Goal: Contribute content

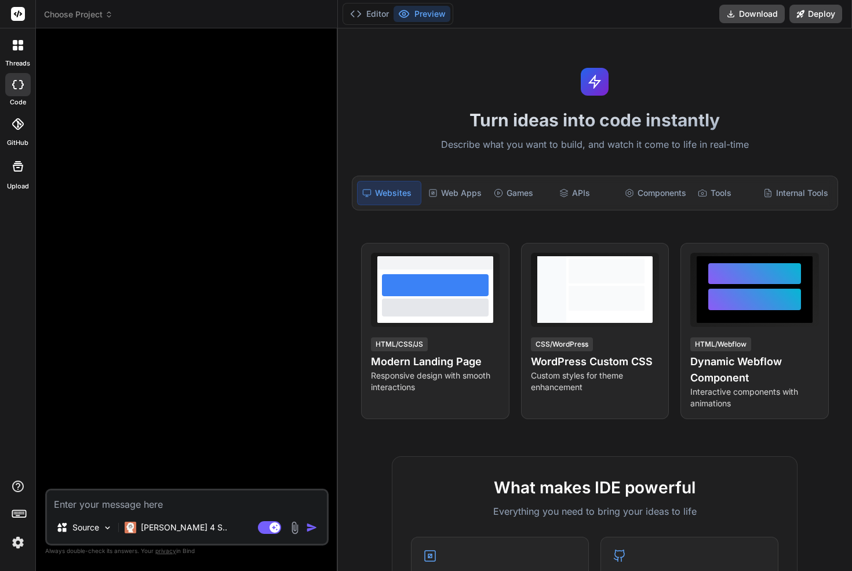
click at [126, 504] on textarea at bounding box center [187, 500] width 280 height 21
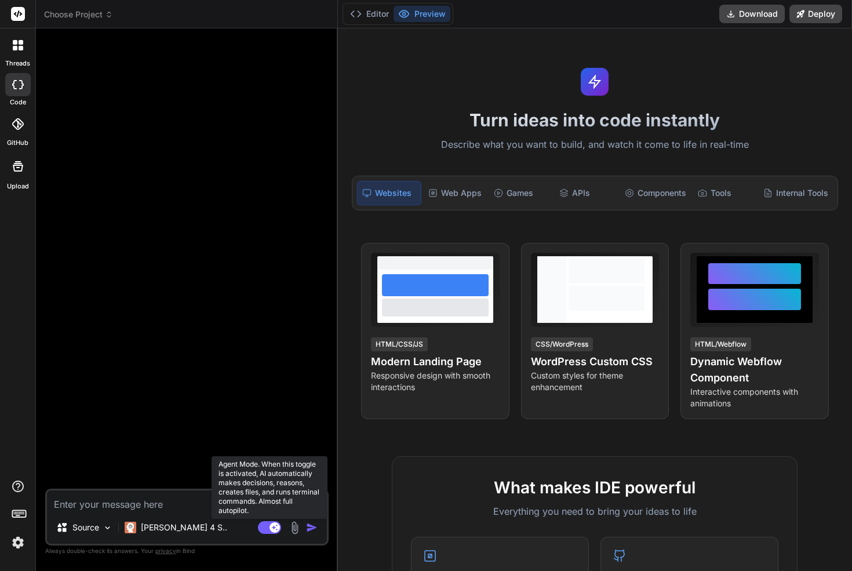
click at [269, 526] on rect at bounding box center [269, 527] width 23 height 13
type textarea "x"
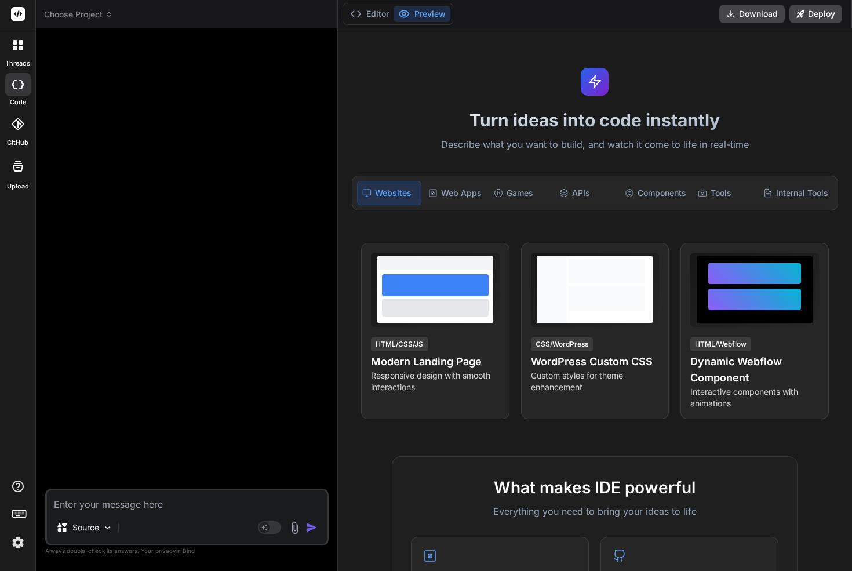
click at [123, 498] on textarea at bounding box center [187, 500] width 280 height 21
paste textarea "This version is all about tradition, intellect, and timeless expertise. It feel…"
type textarea "This version is all about tradition, intellect, and timeless expertise. It feel…"
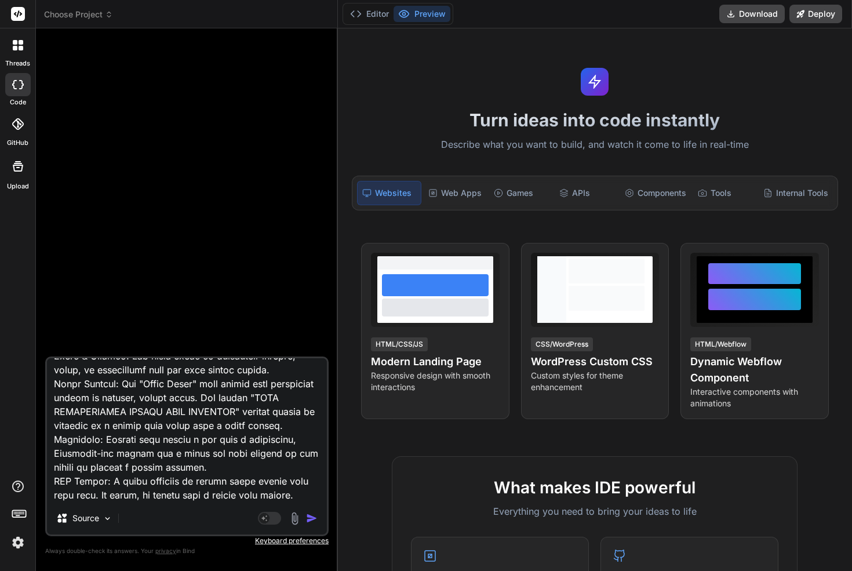
type textarea "x"
type textarea "This version is all about tradition, intellect, and timeless expertise. It feel…"
type textarea "x"
type textarea "This version is all about tradition, intellect, and timeless expertise. It feel…"
click at [203, 446] on textarea at bounding box center [187, 430] width 280 height 144
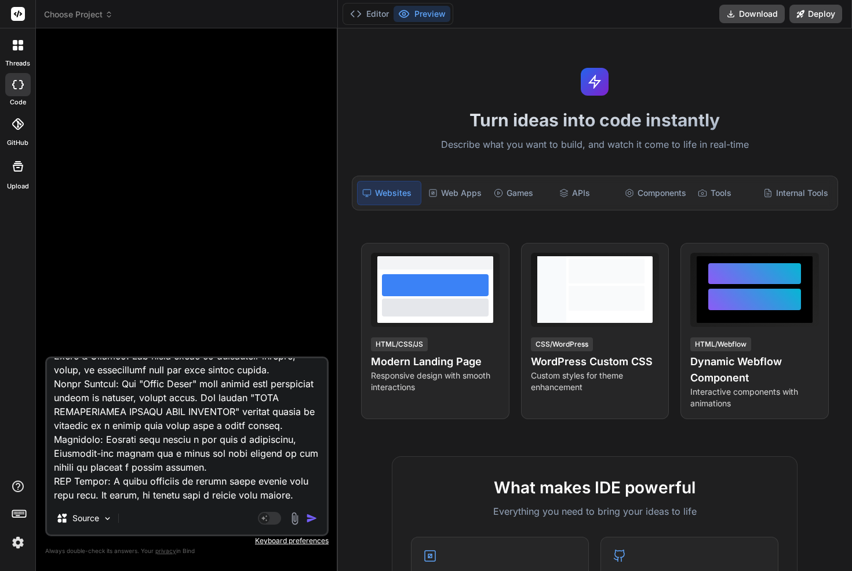
click at [294, 493] on textarea at bounding box center [187, 430] width 280 height 144
type textarea "x"
type textarea "This version is all about tradition, intellect, and timeless expertise. It feel…"
type textarea "x"
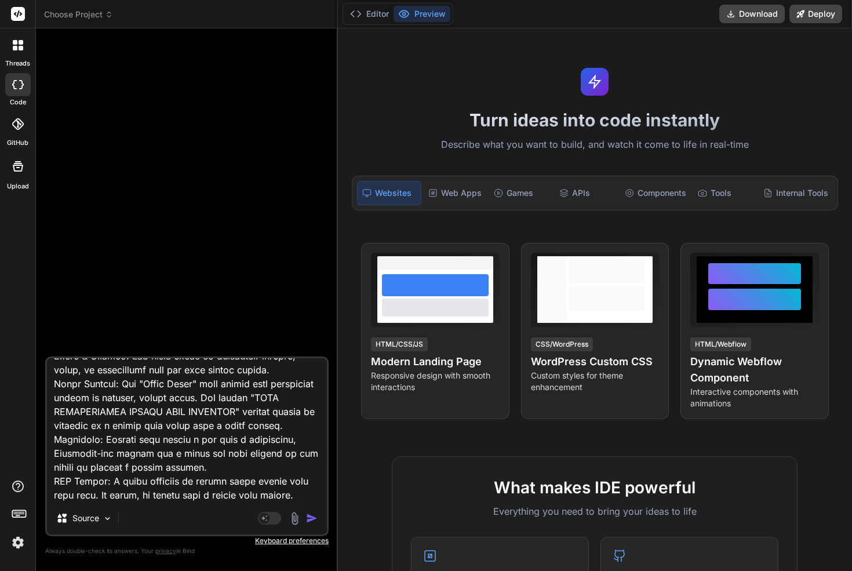
click at [191, 482] on textarea at bounding box center [187, 430] width 280 height 144
click at [162, 469] on textarea at bounding box center [187, 430] width 280 height 144
paste textarea ""LOR IPSUMD SITAMETCO" ADI-EL SEDD EIUS TEMPORI (Utlab etd Magn) Aliq Enimadmi:…"
type textarea "This version is all about tradition, intellect, and timeless expertise. It feel…"
type textarea "x"
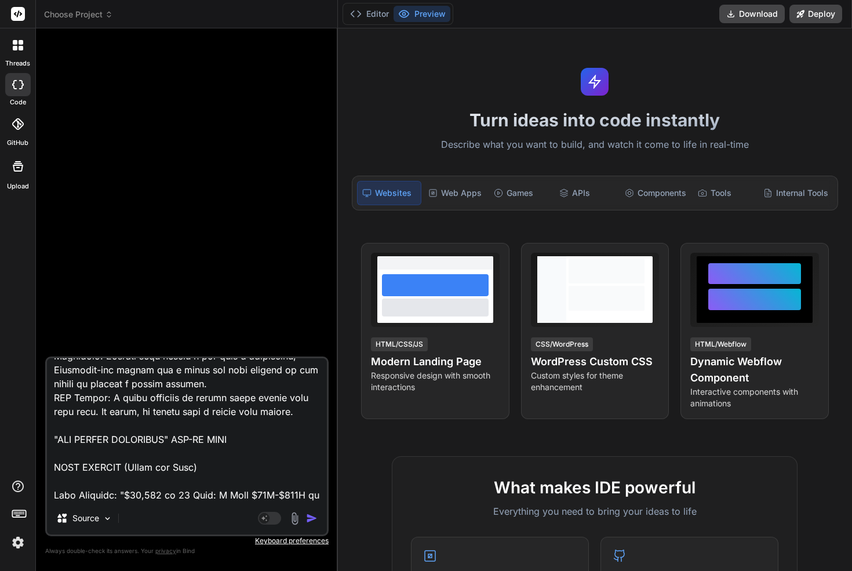
scroll to position [3158, 0]
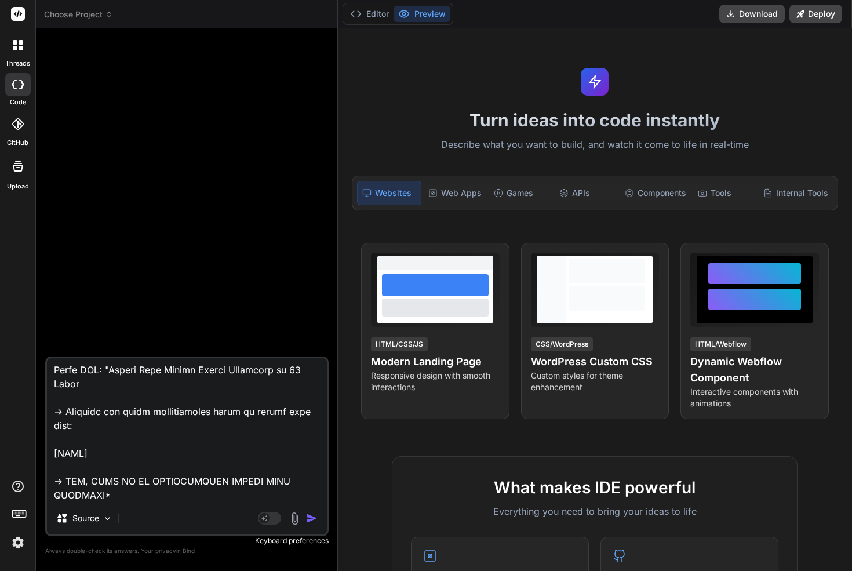
type textarea "This version is all about tradition, intellect, and timeless expertise. It feel…"
click at [310, 516] on img "button" at bounding box center [312, 518] width 12 height 12
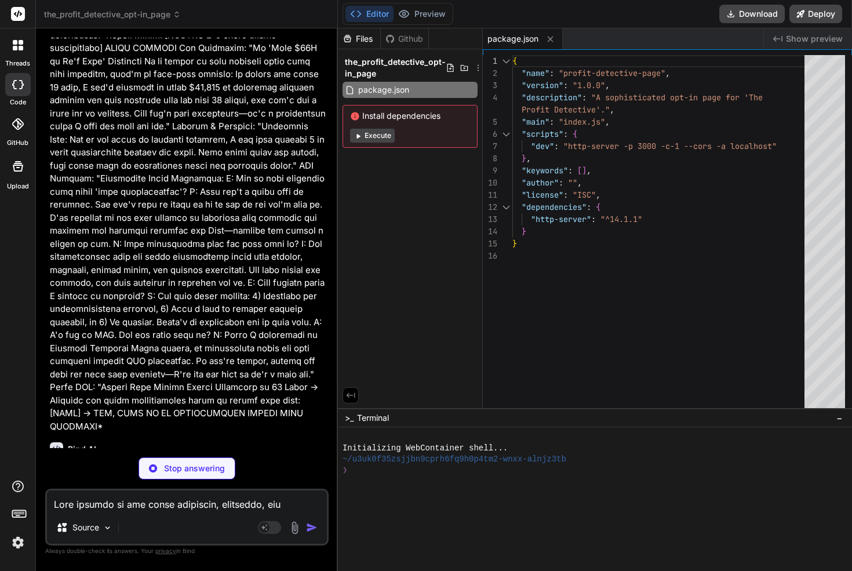
scroll to position [1322, 0]
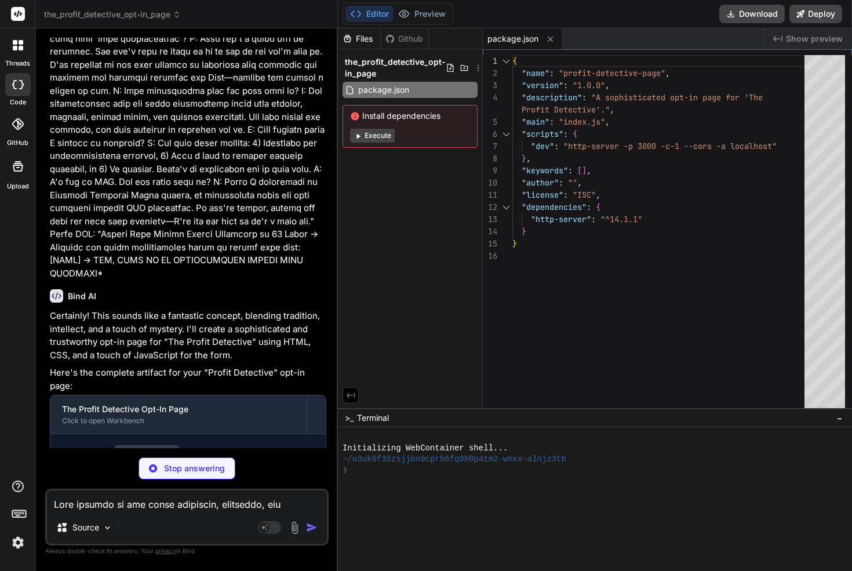
type textarea "x"
type textarea "</html>"
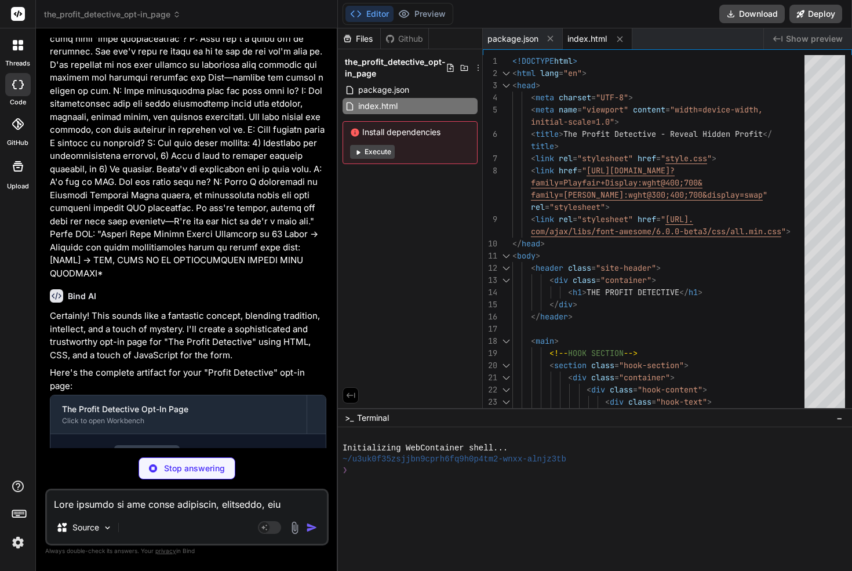
type textarea "x"
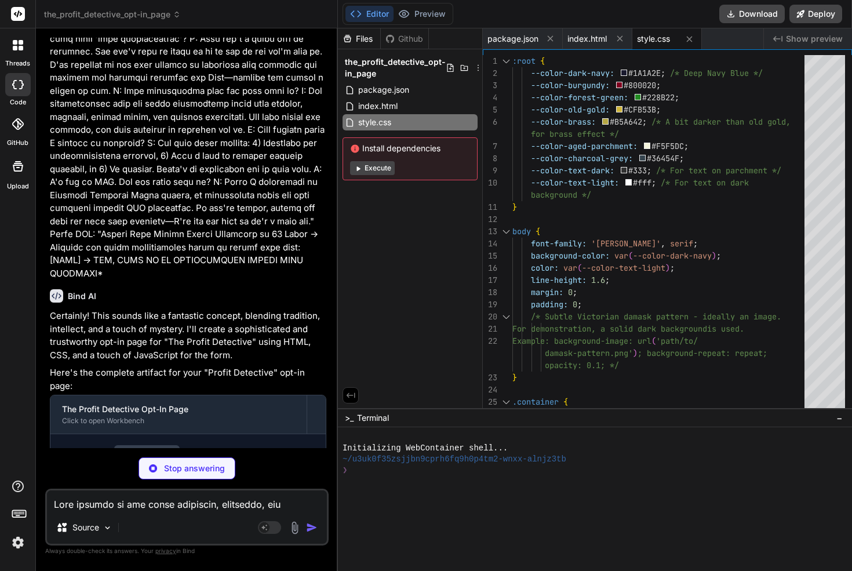
type textarea "x"
type textarea "}); */ });"
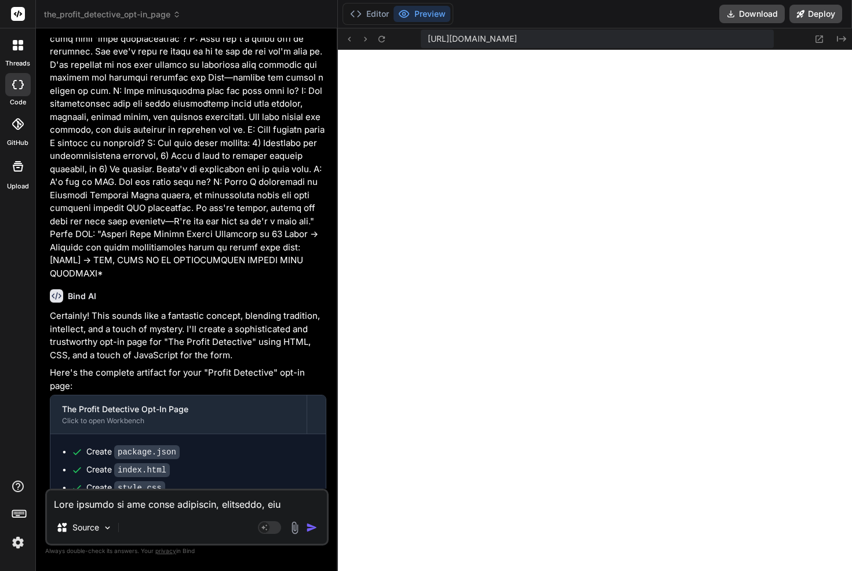
scroll to position [496, 0]
click at [12, 53] on div at bounding box center [18, 45] width 24 height 24
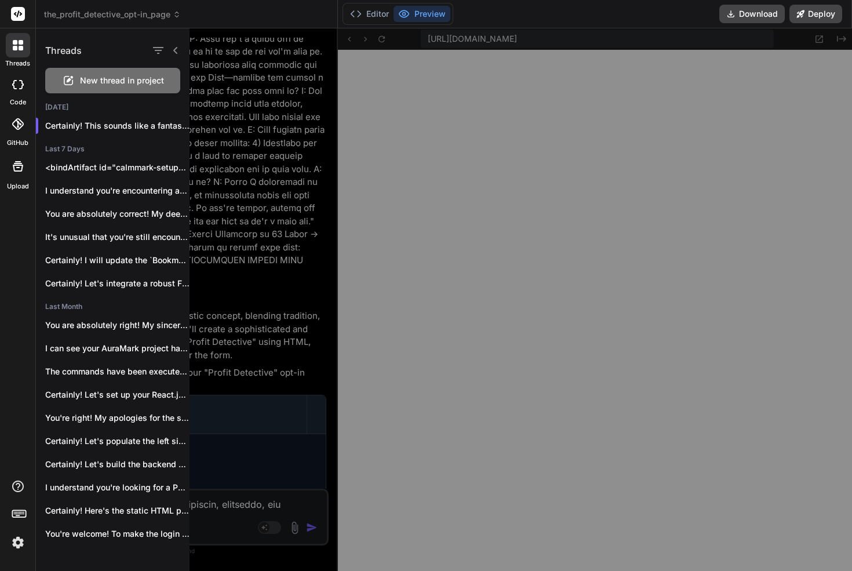
click at [112, 81] on span "New thread in project" at bounding box center [122, 81] width 84 height 12
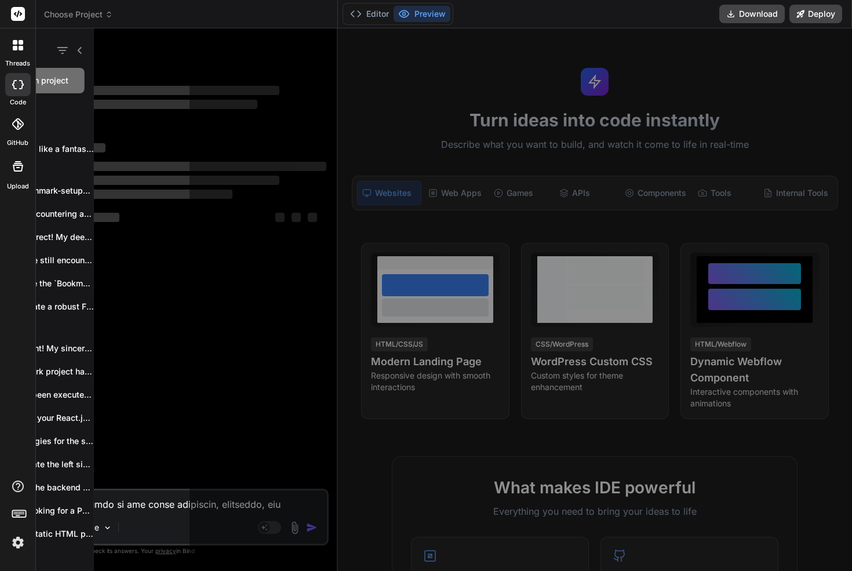
scroll to position [551, 0]
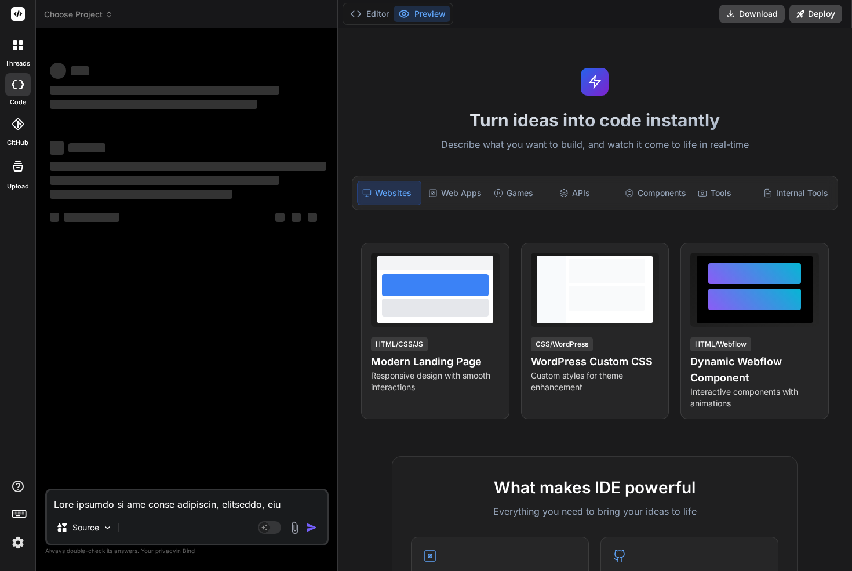
type textarea "x"
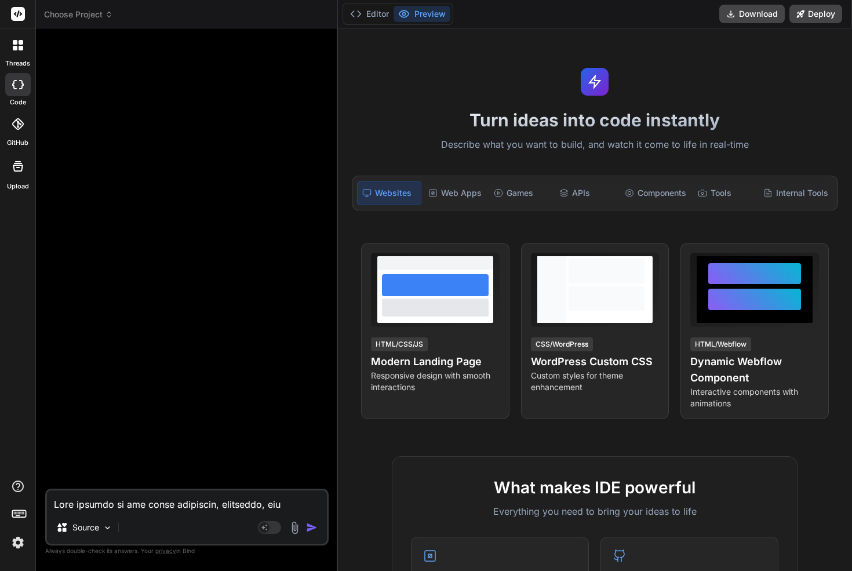
click at [209, 501] on textarea at bounding box center [187, 500] width 280 height 21
paste textarea ""LOR IPSUMD SITAMETCO" ADI-EL SEDD EIUS TEMPORI (Utlab etd Magn) Aliq Enimadmi:…"
type textarea ""LOR IPSUMD SITAMETCO" ADI-EL SEDD EIUS TEMPORI (Utlab etd Magn) Aliq Enimadmi:…"
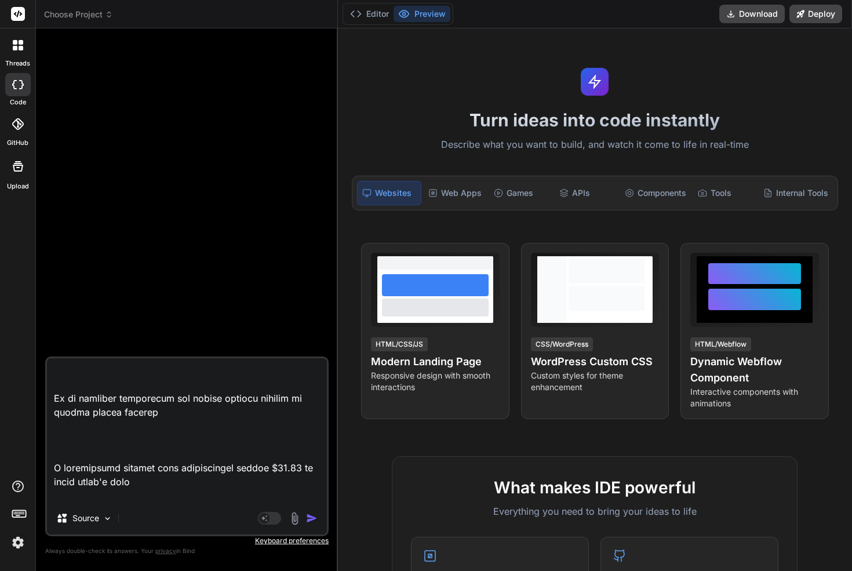
scroll to position [0, 0]
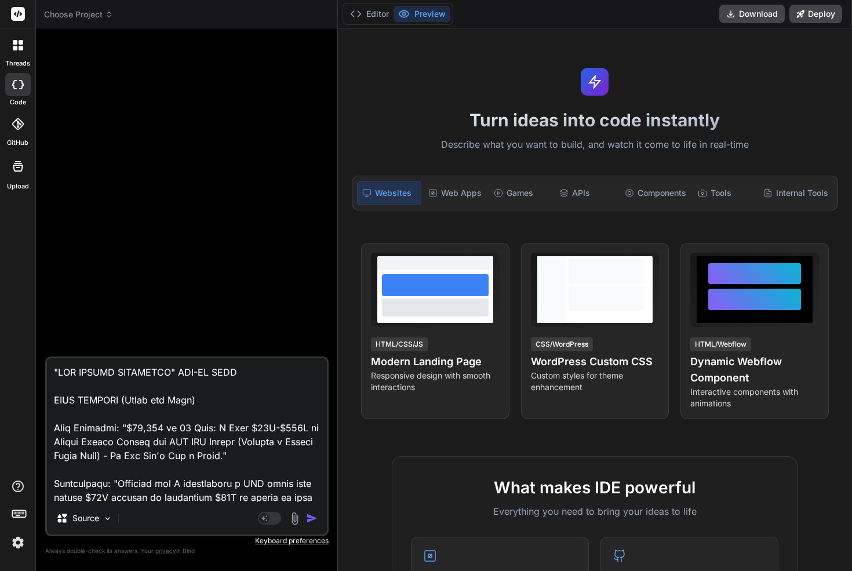
click at [54, 371] on textarea at bounding box center [187, 430] width 280 height 144
type textarea "x"
type textarea ""LOR IPSUMD SITAMETCO" ADI-EL SEDD EIUS TEMPORI (Utlab etd Magn) Aliq Enimadmi:…"
type textarea "x"
click at [63, 367] on textarea at bounding box center [187, 430] width 280 height 144
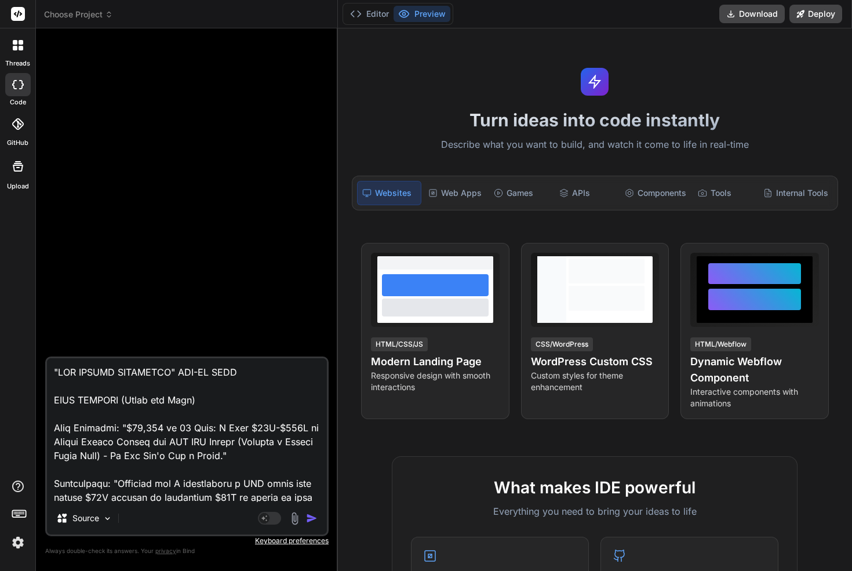
paste textarea "Lore ip dol Sitametc ad eli seddoei tem. In’u labor, etdol, mag aliq-enimad, mi…"
type textarea "Lore ip dol Sitametc ad eli seddoei tem. In’u labor, etdol, mag aliq-enimad, mi…"
type textarea "x"
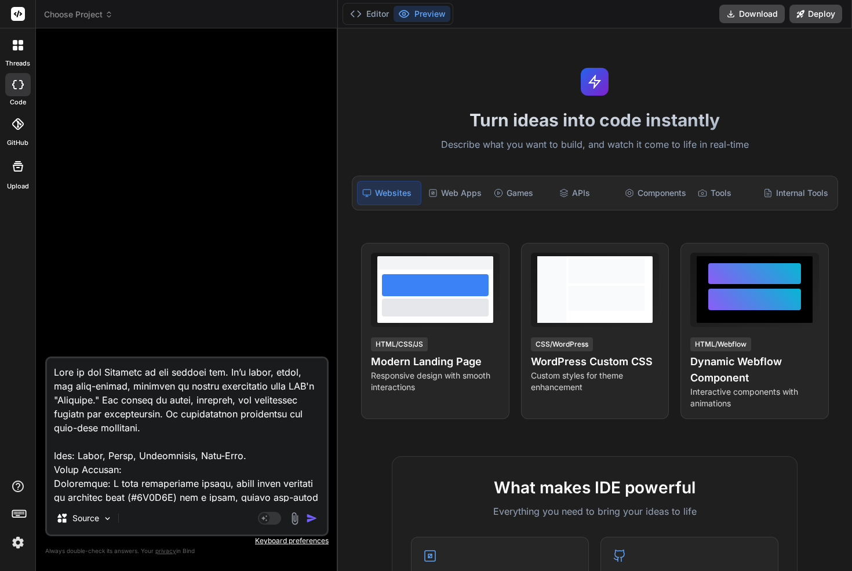
scroll to position [418, 0]
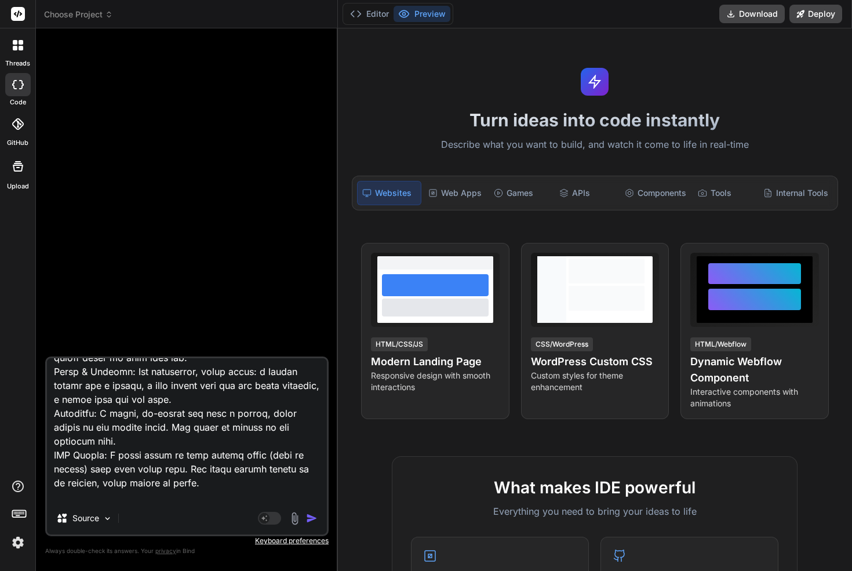
type textarea "Lore ip dol Sitametc ad eli seddoei tem. In’u labor, etdol, mag aliq-enimad, mi…"
click at [314, 520] on img "button" at bounding box center [312, 518] width 12 height 12
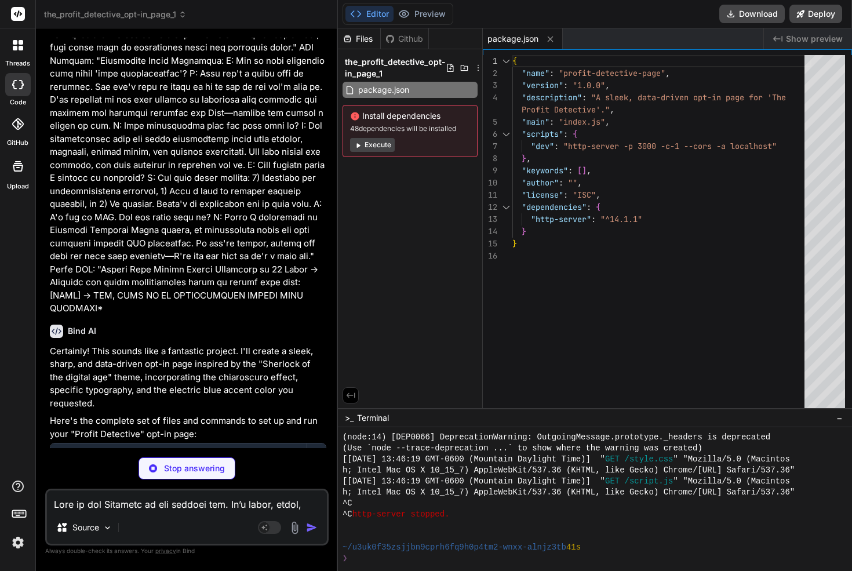
scroll to position [1322, 0]
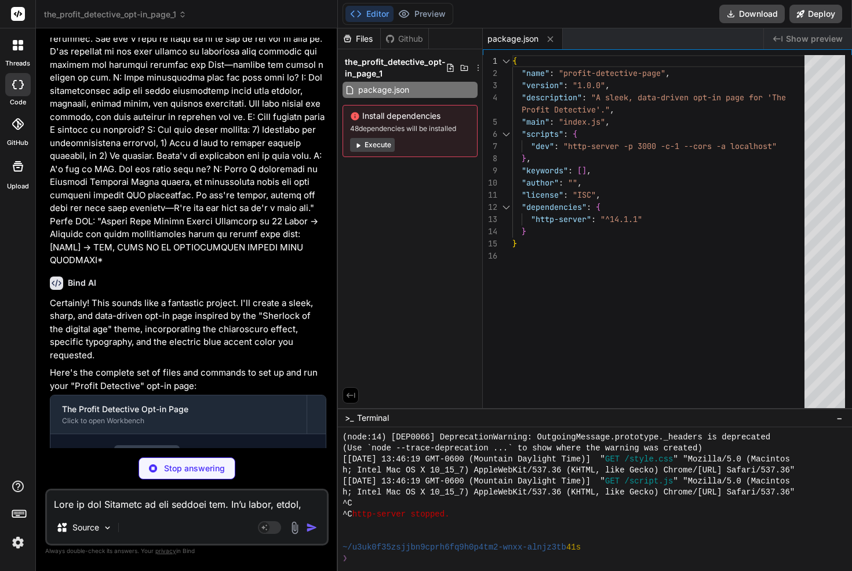
type textarea "x"
type textarea "<div class="container"> <p>&copy; 2023 The Profit Detective. All rights reserve…"
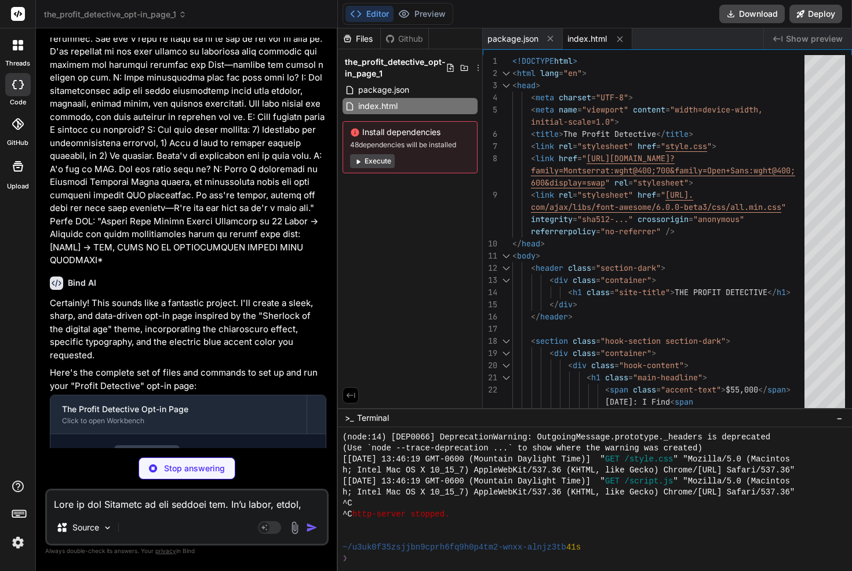
type textarea "x"
type textarea ".value-stack-list li .fas { font-size: 1.2em; margin-right: 10px; } }"
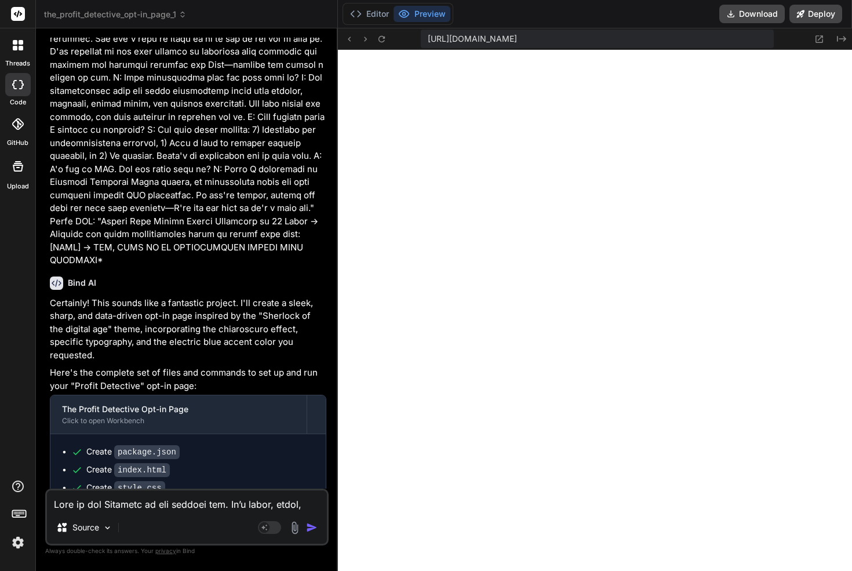
scroll to position [1112, 0]
click at [13, 53] on div at bounding box center [18, 45] width 24 height 24
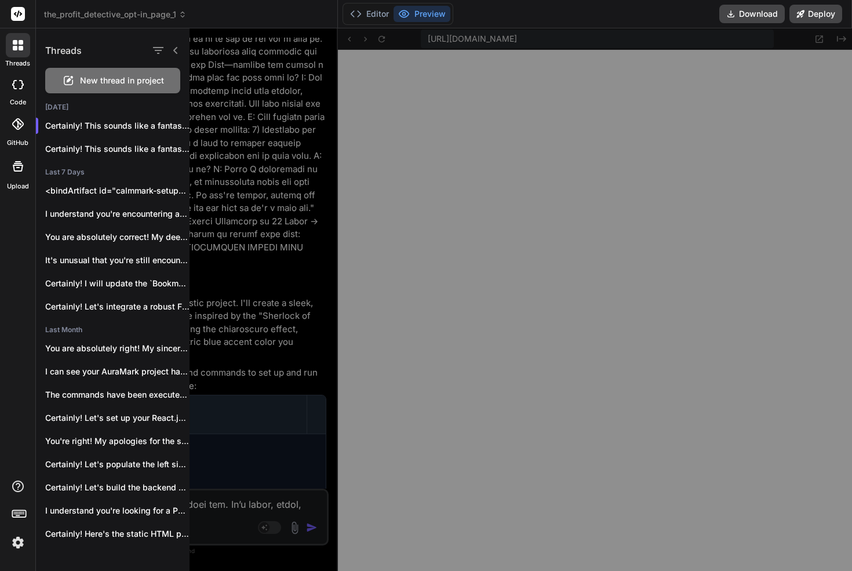
click at [128, 81] on span "New thread in project" at bounding box center [122, 81] width 84 height 12
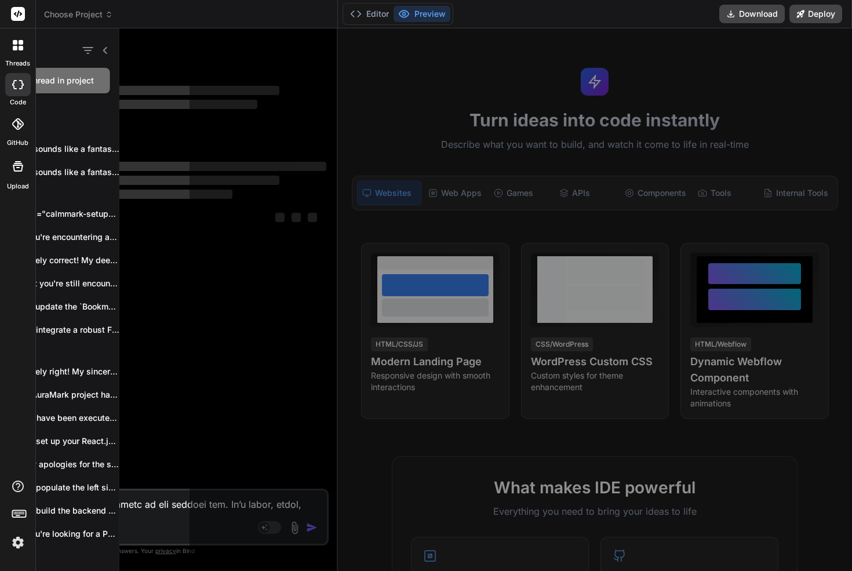
scroll to position [1167, 0]
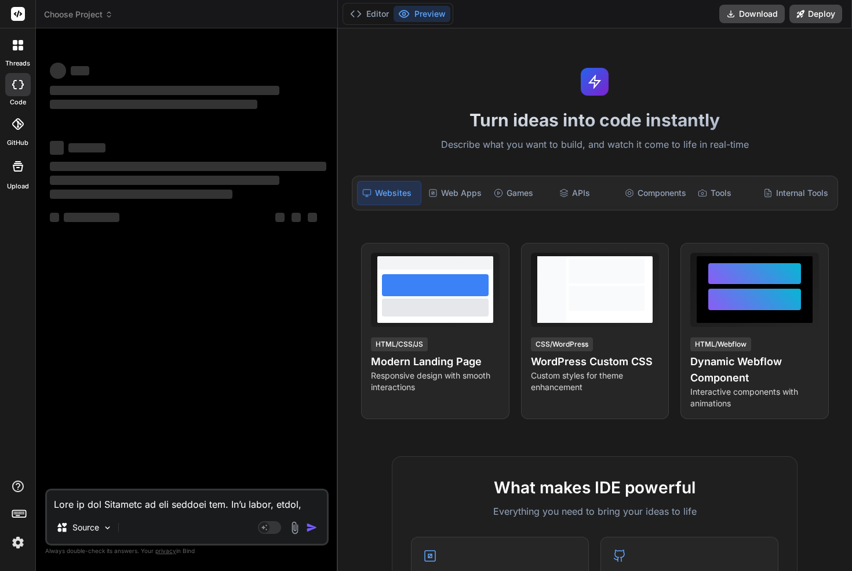
type textarea "x"
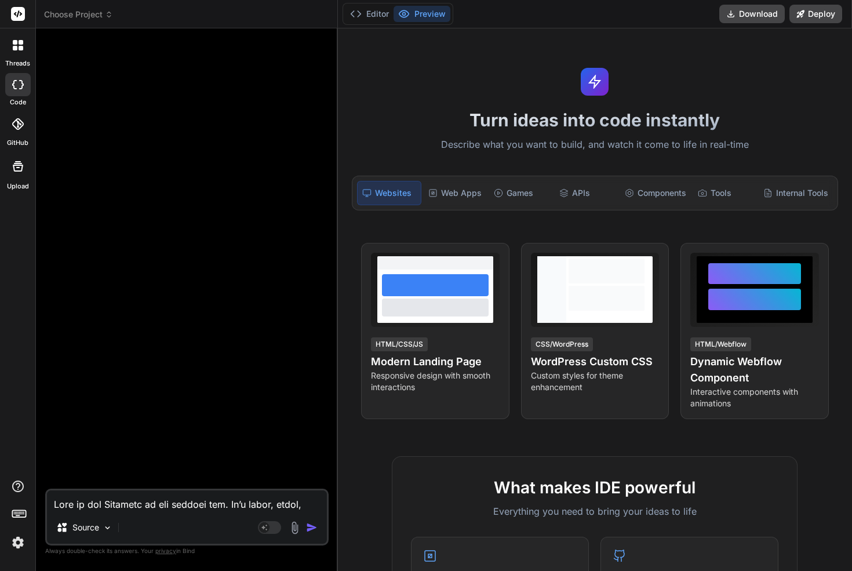
click at [136, 502] on textarea at bounding box center [187, 500] width 280 height 21
paste textarea ""LOR IPSUMD SITAMETCO" ADI-EL SEDD EIUS TEMPORI (Utlab etd Magn) Aliq Enimadmi:…"
type textarea ""LOR IPSUMD SITAMETCO" ADI-EL SEDD EIUS TEMPORI (Utlab etd Magn) Aliq Enimadmi:…"
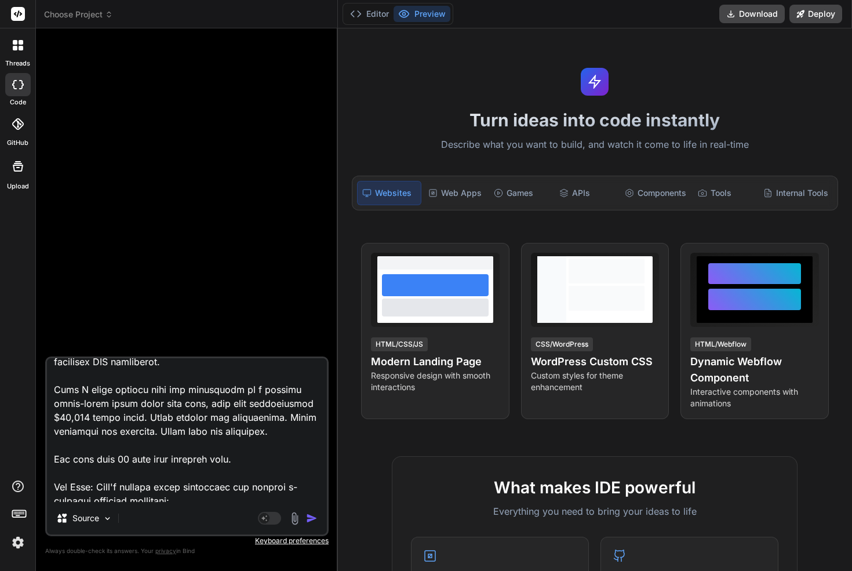
scroll to position [0, 0]
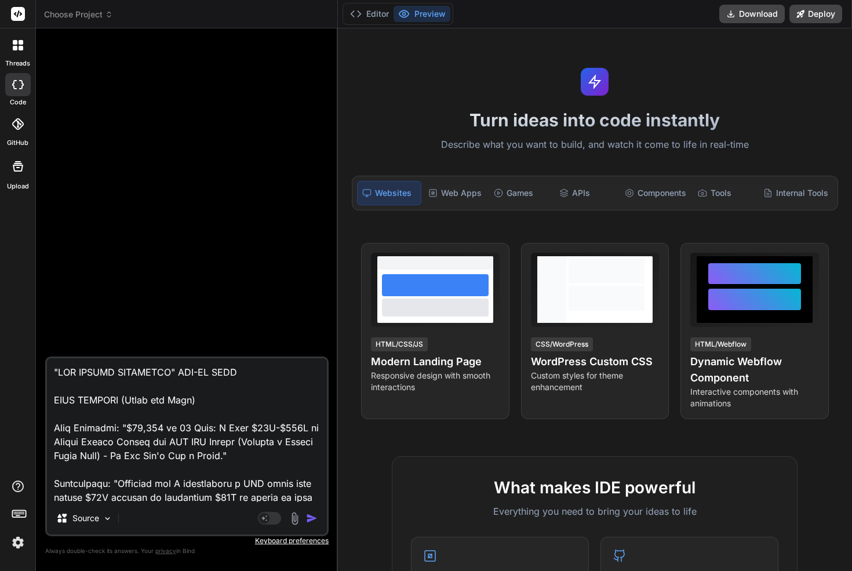
click at [51, 370] on textarea at bounding box center [187, 430] width 280 height 144
type textarea "x"
type textarea ""LOR IPSUMD SITAMETCO" ADI-EL SEDD EIUS TEMPORI (Utlab etd Magn) Aliq Enimadmi:…"
type textarea "x"
click at [75, 374] on textarea at bounding box center [187, 430] width 280 height 144
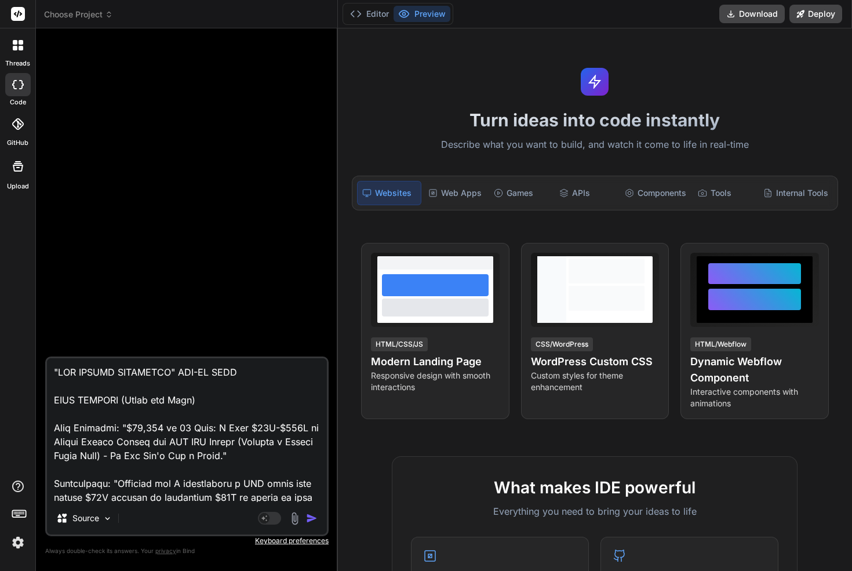
paste textarea "This version is strategic, analytical, and a bit gritty, inspired by the visual…"
type textarea "This version is strategic, analytical, and a bit gritty, inspired by the visual…"
type textarea "x"
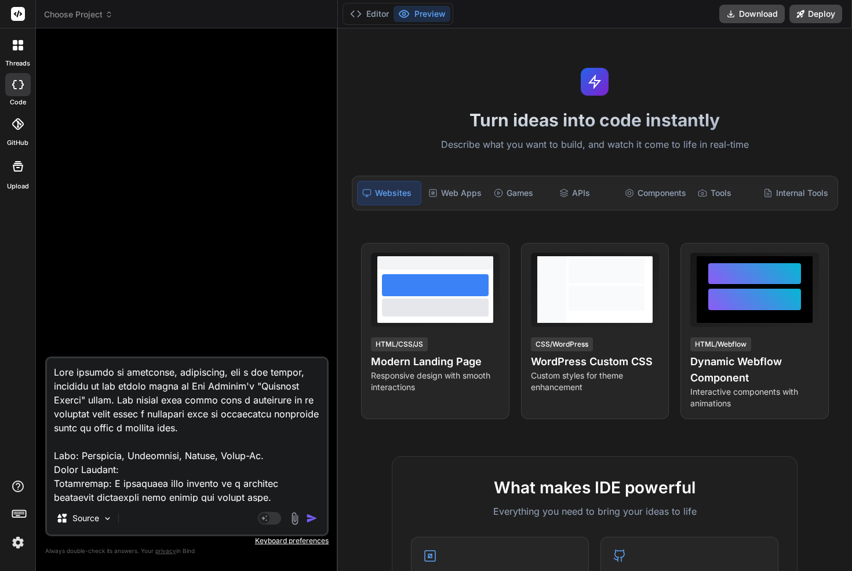
scroll to position [390, 0]
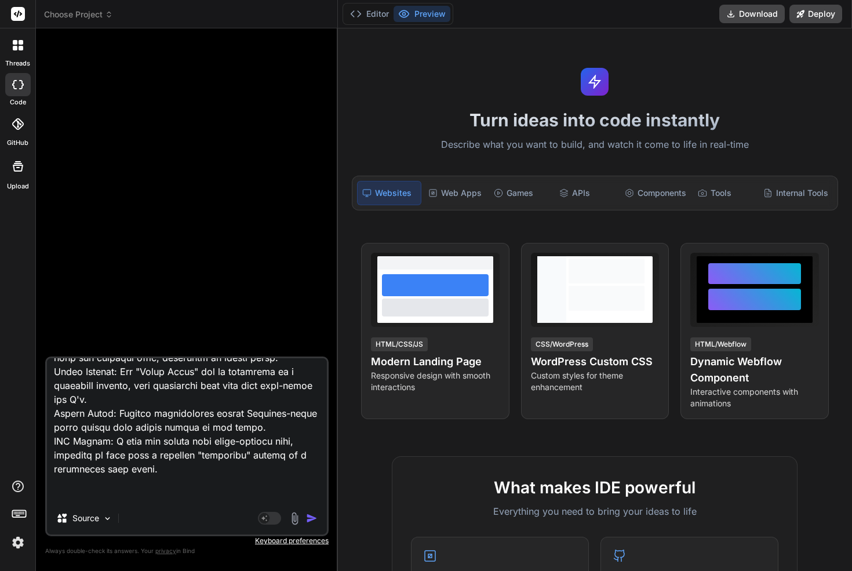
type textarea "This version is strategic, analytical, and a bit gritty, inspired by the visual…"
click at [312, 519] on img "button" at bounding box center [312, 518] width 12 height 12
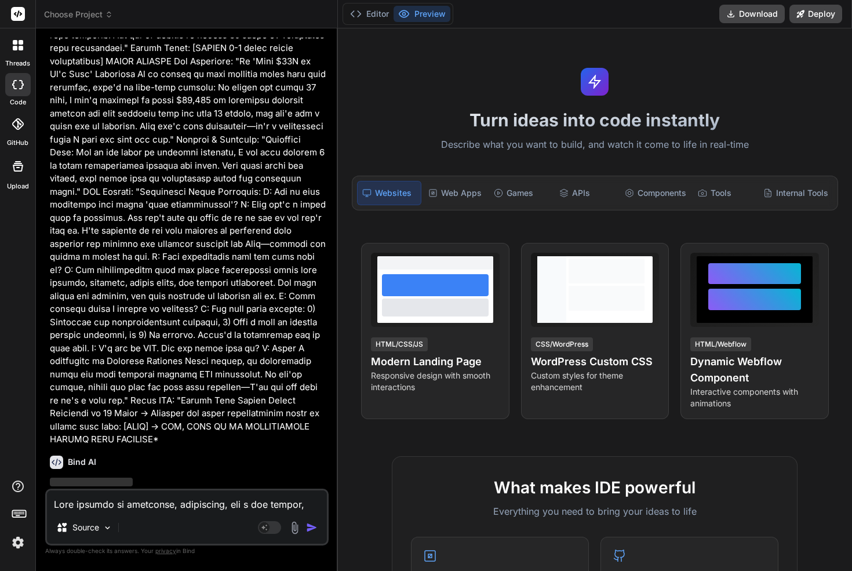
scroll to position [1143, 0]
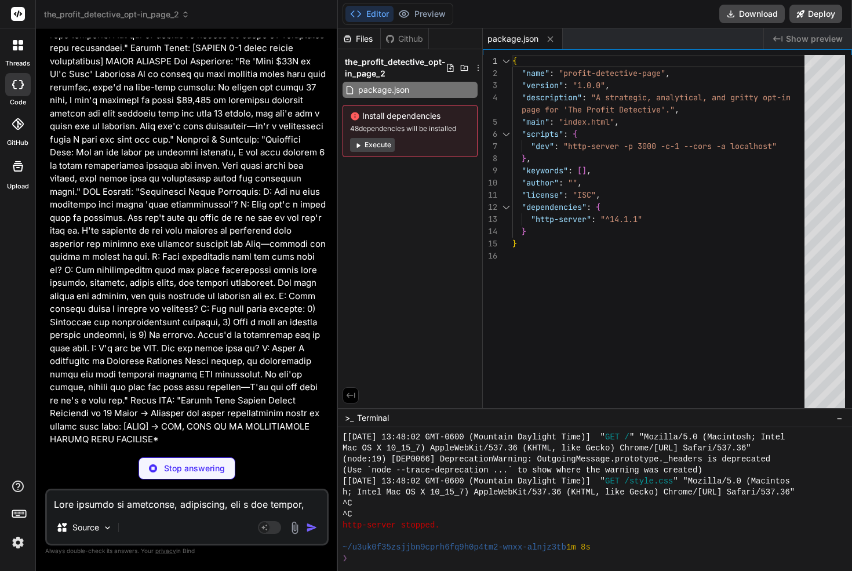
type textarea "x"
type textarea "<footer> <div class="container"> <p>&copy; 2023 The Profit Detective. All right…"
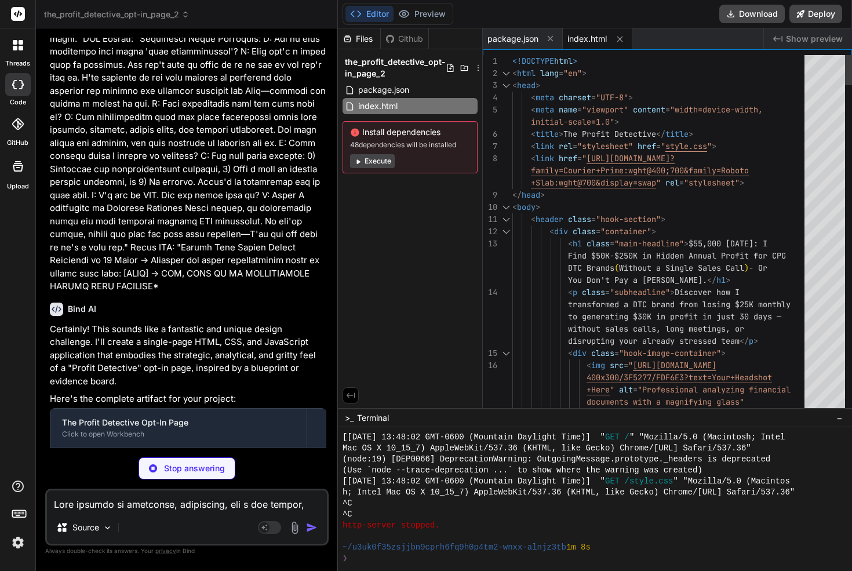
scroll to position [1314, 0]
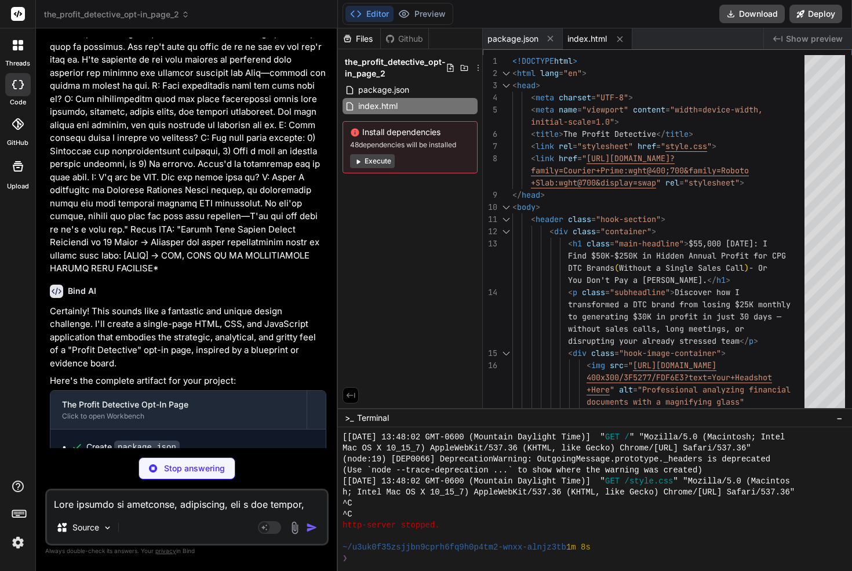
type textarea "x"
type textarea "}"
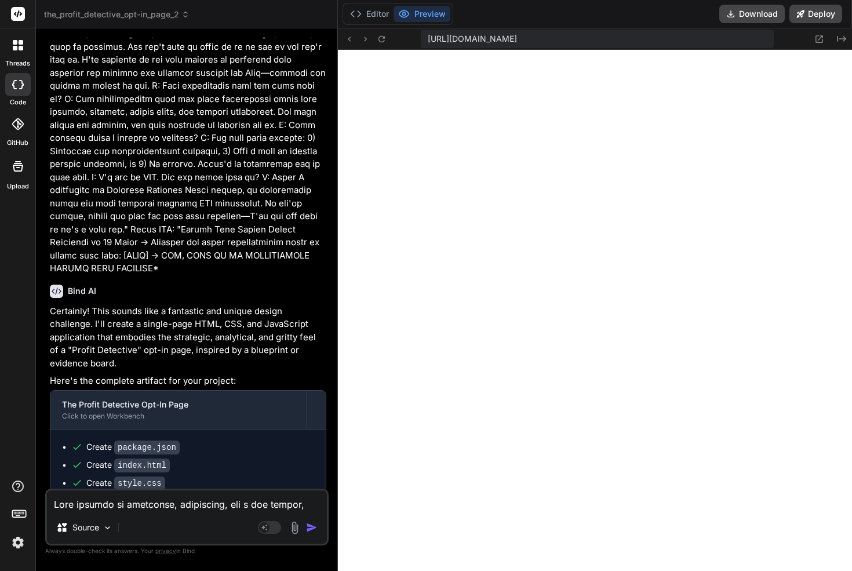
scroll to position [1729, 0]
click at [15, 43] on icon at bounding box center [15, 42] width 5 height 5
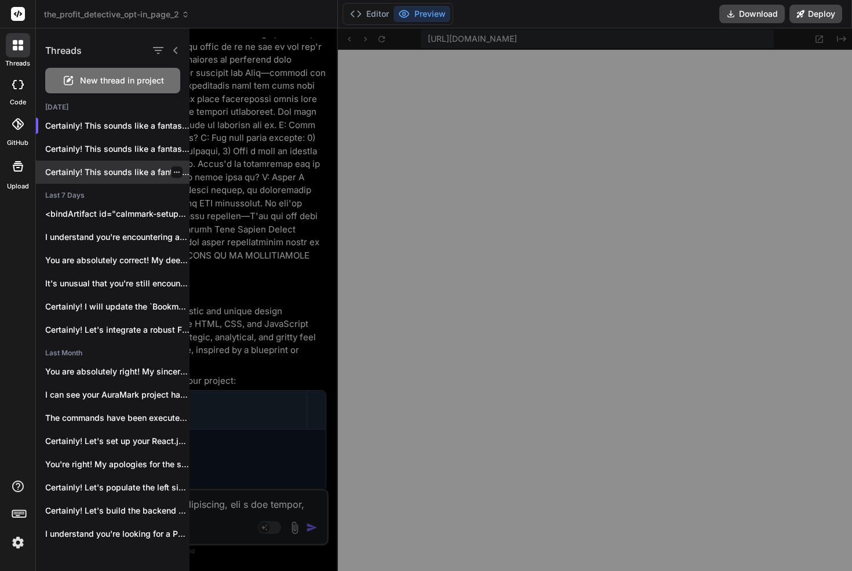
click at [116, 166] on p "Certainly! This sounds like a fantastic ..." at bounding box center [117, 172] width 144 height 12
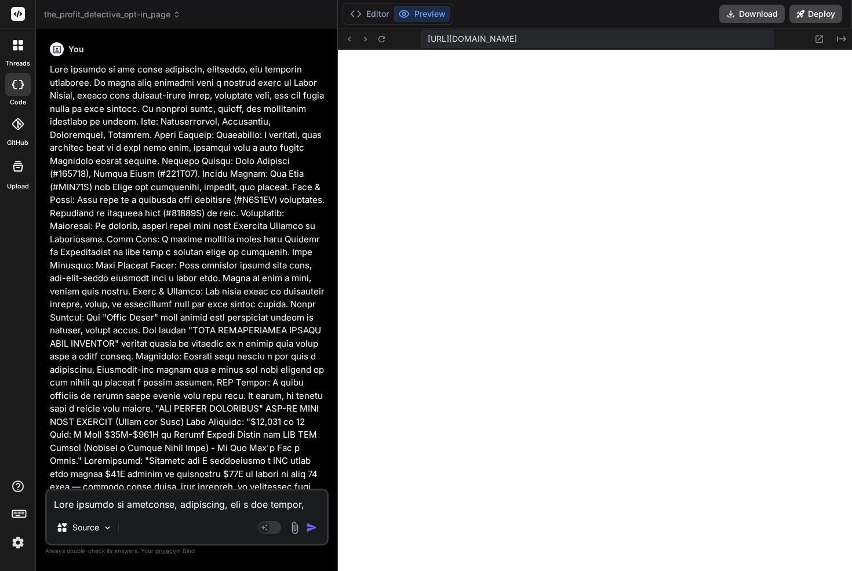
scroll to position [1861, 0]
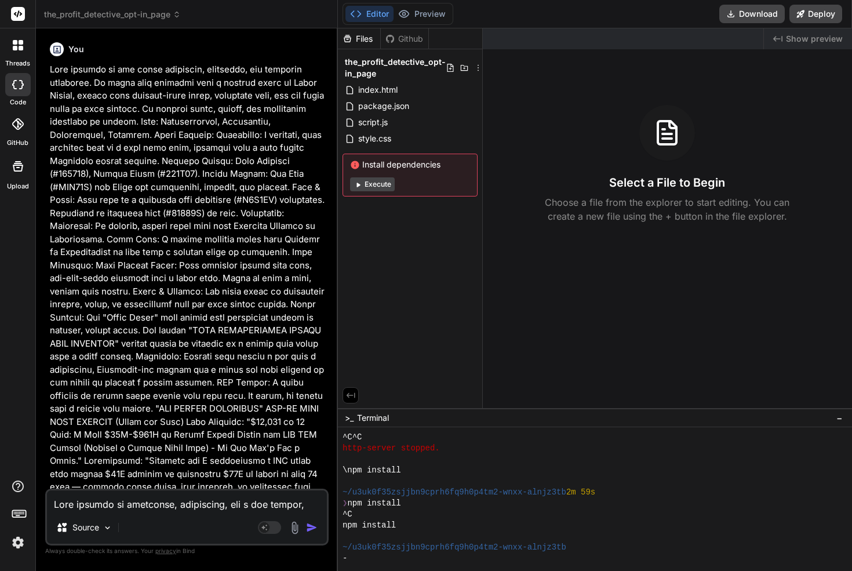
click at [373, 183] on button "Execute" at bounding box center [372, 184] width 45 height 14
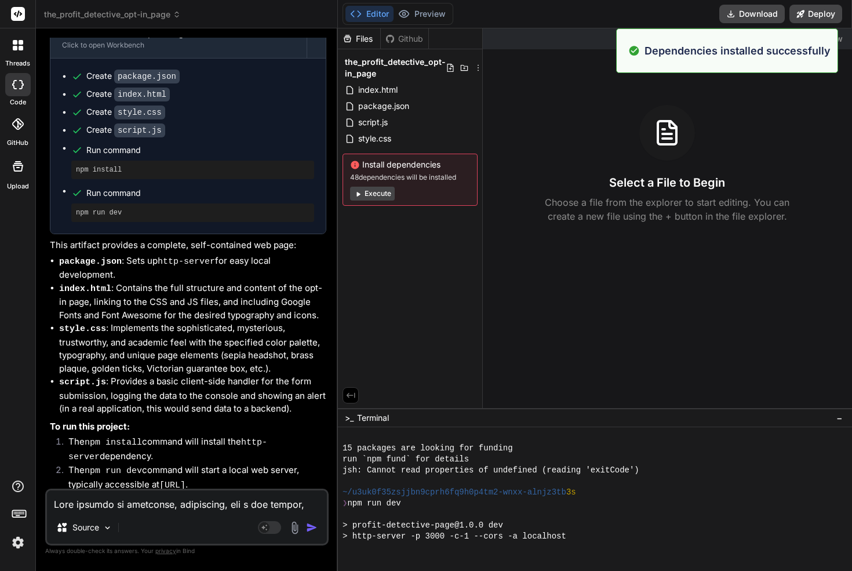
scroll to position [2511, 0]
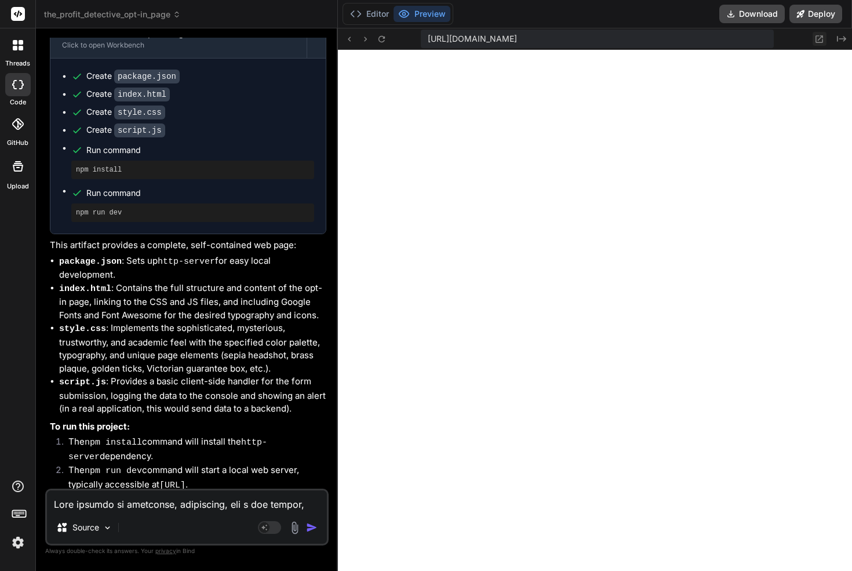
click at [819, 35] on icon at bounding box center [820, 39] width 8 height 8
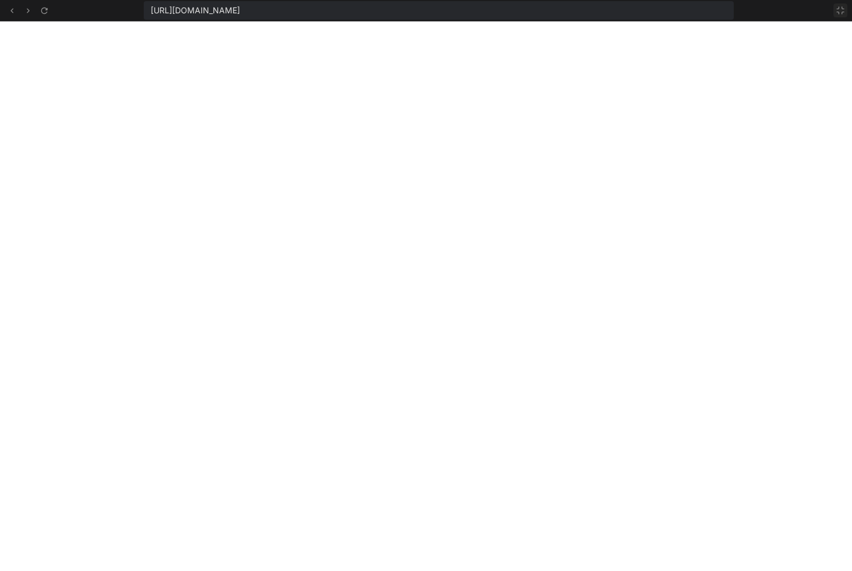
click at [836, 14] on icon at bounding box center [840, 10] width 9 height 9
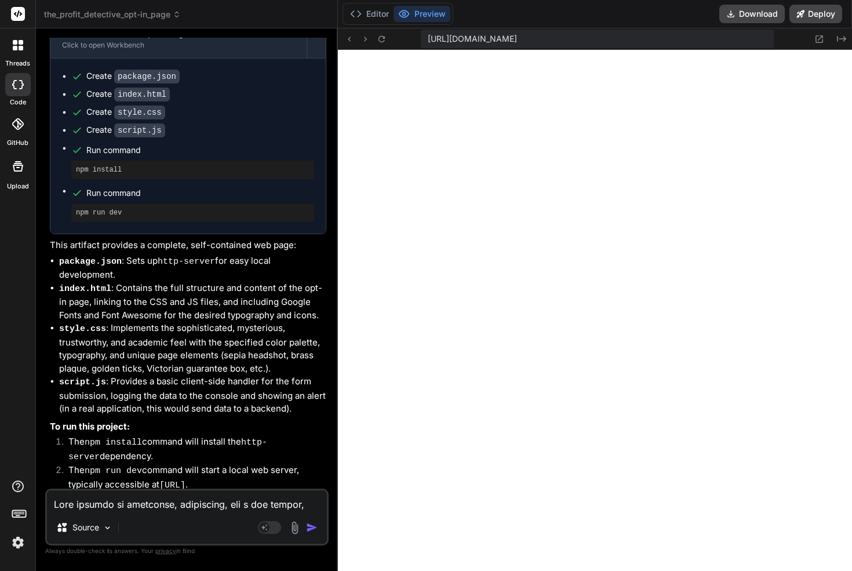
click at [13, 49] on icon at bounding box center [15, 48] width 5 height 5
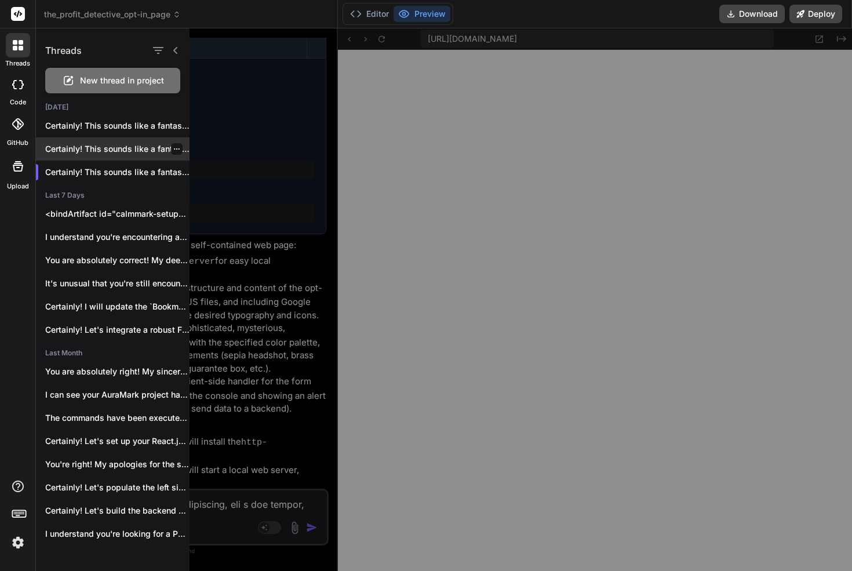
click at [75, 148] on p "Certainly! This sounds like a fantastic ..." at bounding box center [117, 149] width 144 height 12
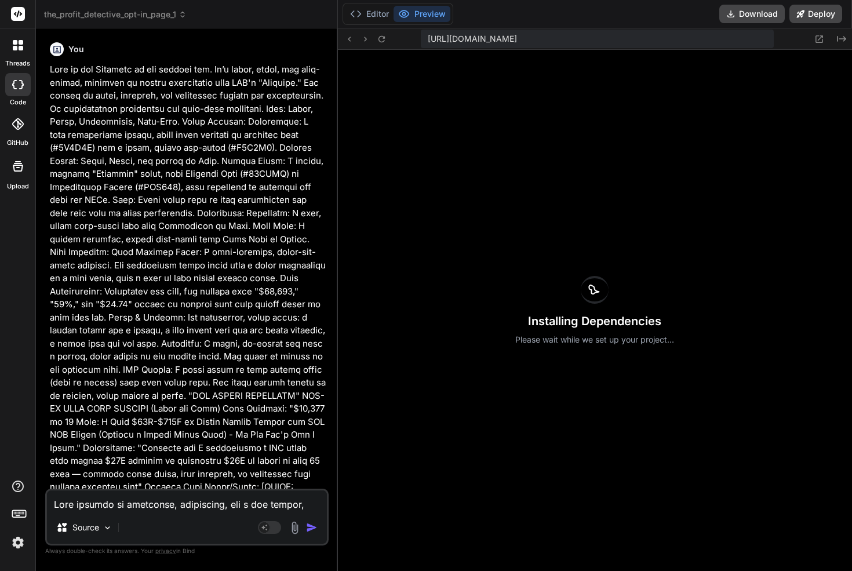
scroll to position [1647, 0]
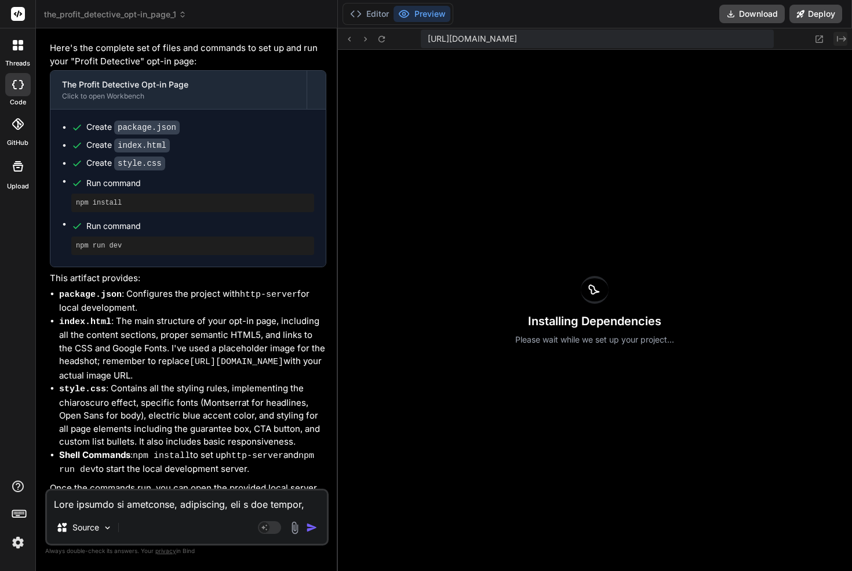
click at [836, 38] on button "Created with Pixso." at bounding box center [840, 39] width 14 height 14
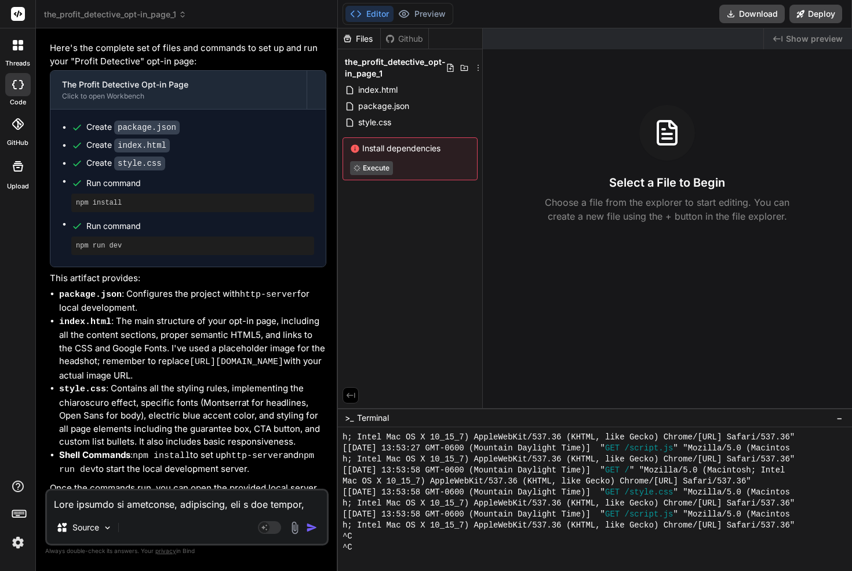
click at [802, 39] on span "Show preview" at bounding box center [814, 39] width 57 height 12
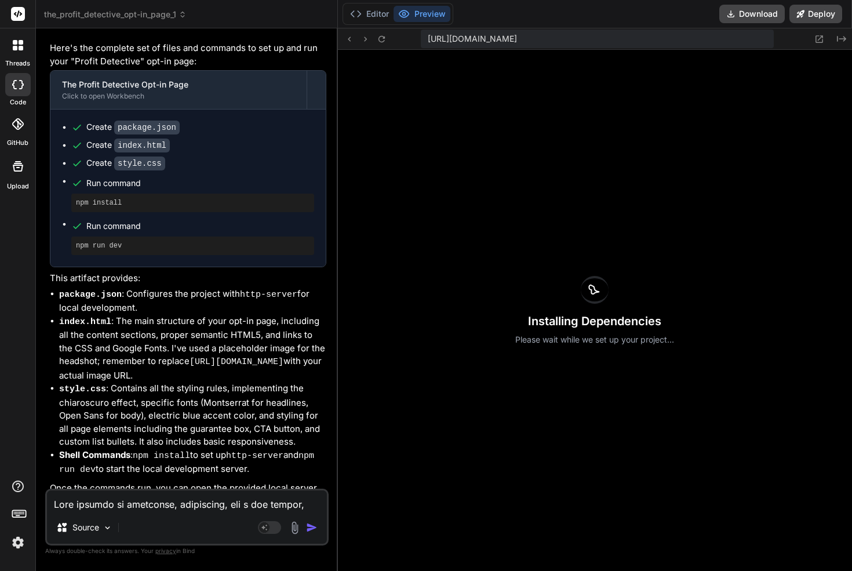
click at [686, 228] on div "Installing Dependencies Please wait while we set up your project..." at bounding box center [595, 310] width 514 height 521
click at [380, 14] on button "Editor" at bounding box center [369, 14] width 48 height 16
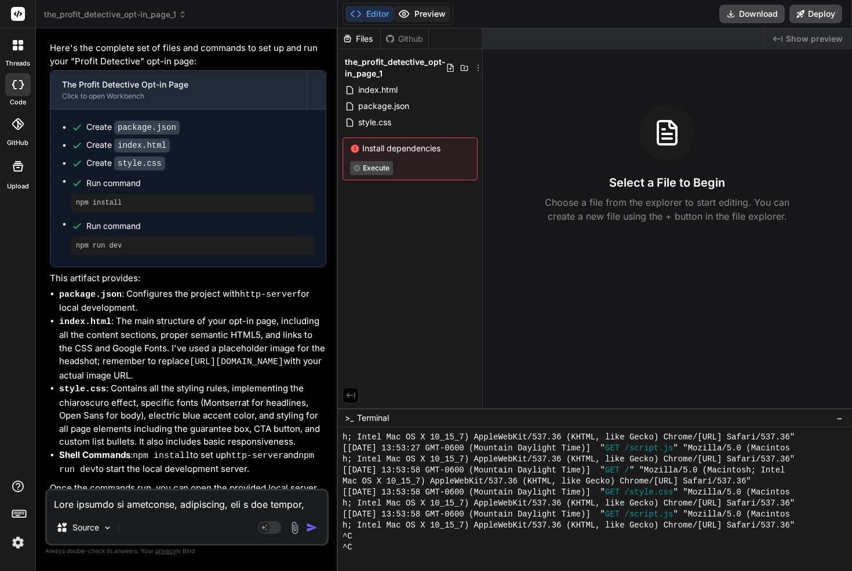
click at [416, 10] on button "Preview" at bounding box center [422, 14] width 57 height 16
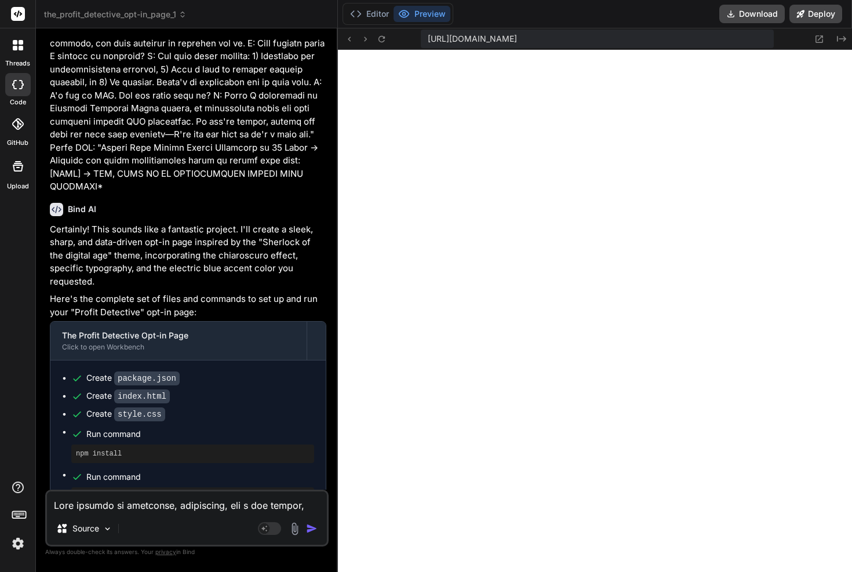
scroll to position [2708, 0]
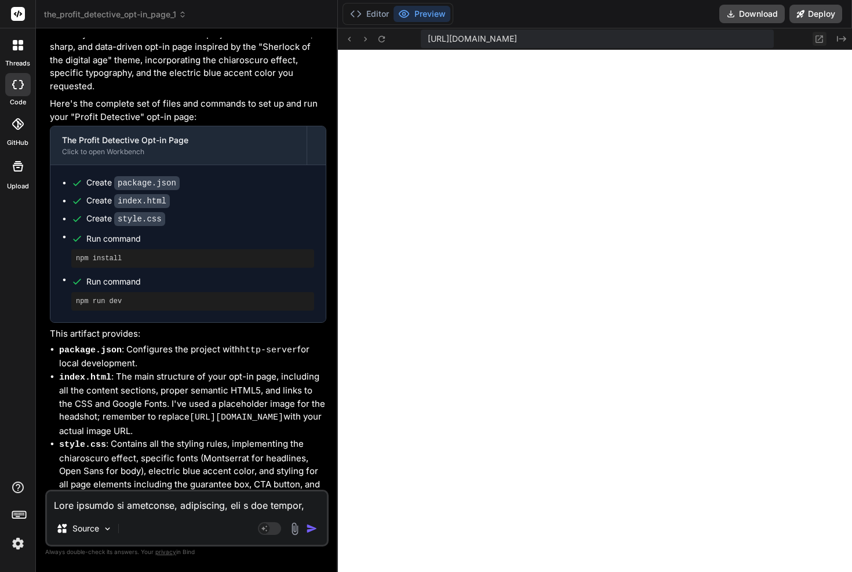
click at [819, 37] on icon at bounding box center [819, 39] width 10 height 10
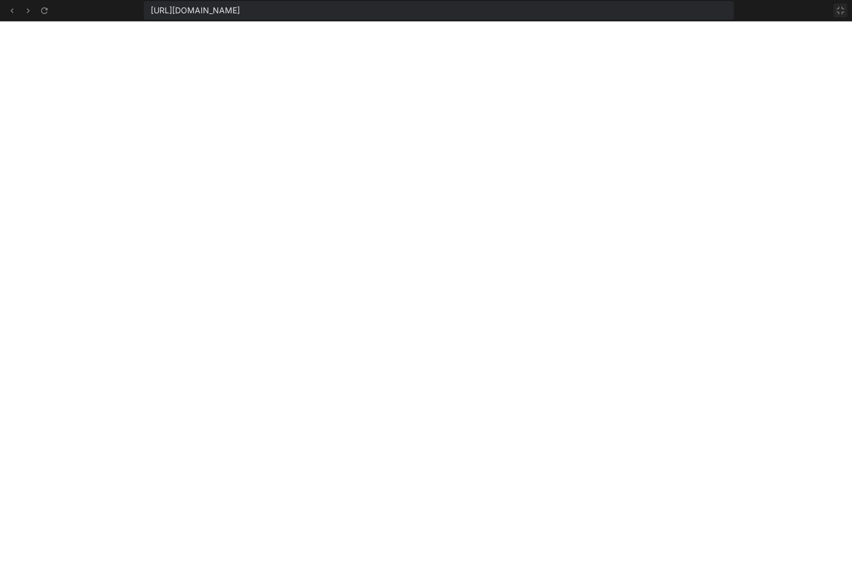
click at [840, 13] on icon at bounding box center [840, 10] width 9 height 9
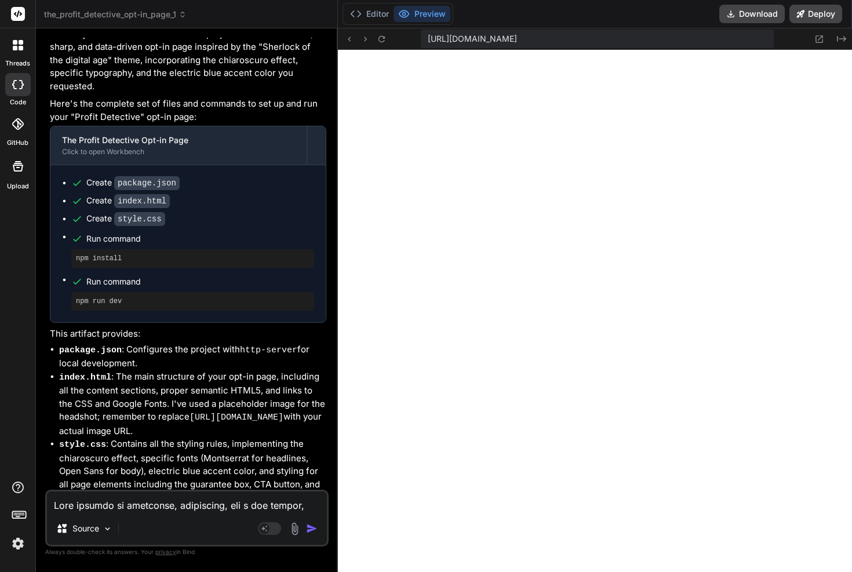
click at [20, 57] on div at bounding box center [18, 45] width 24 height 24
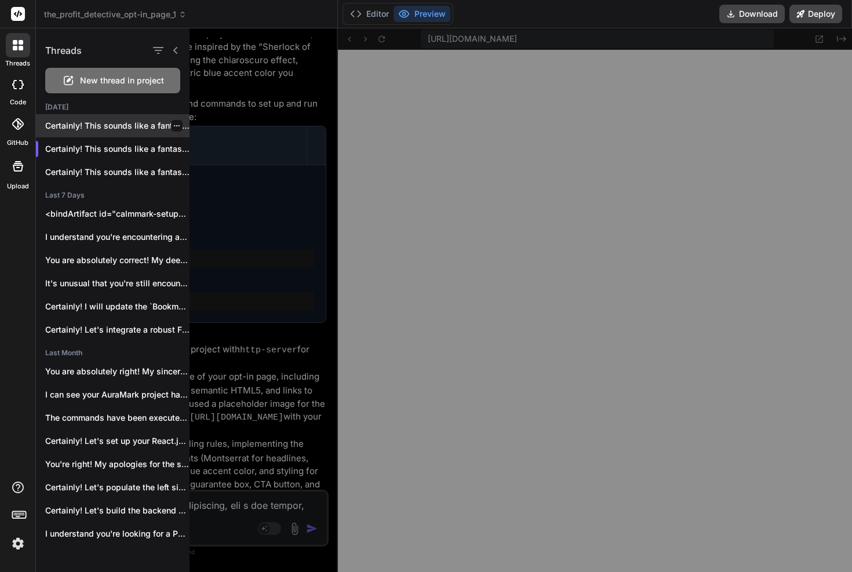
click at [96, 123] on p "Certainly! This sounds like a fantastic ..." at bounding box center [117, 126] width 144 height 12
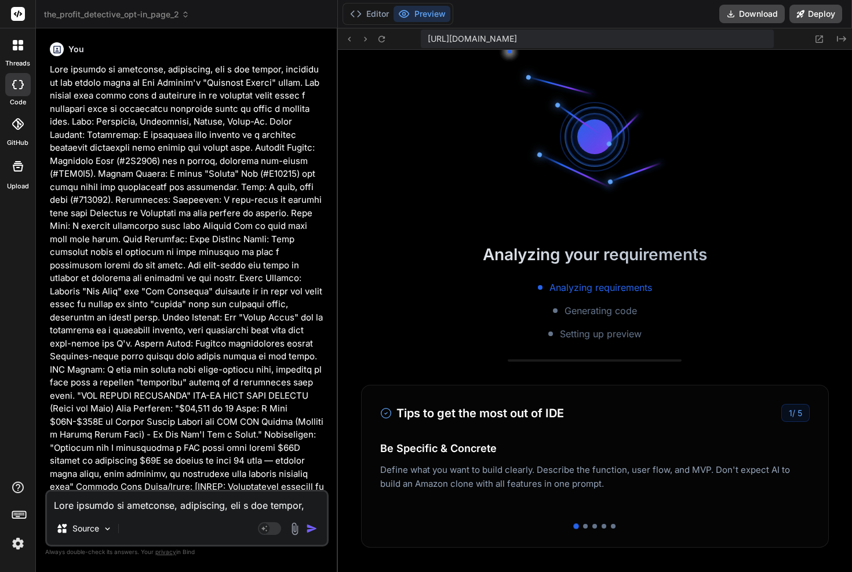
scroll to position [2863, 0]
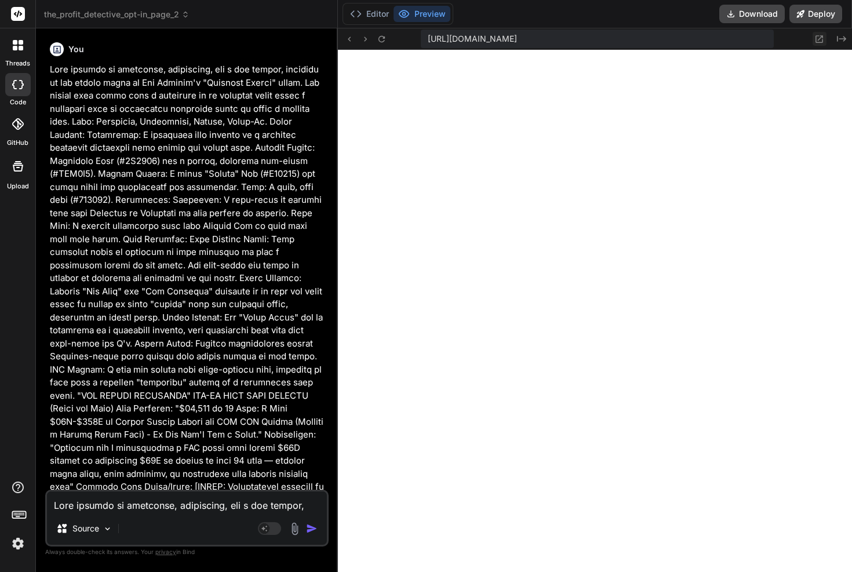
click at [821, 37] on icon at bounding box center [820, 39] width 8 height 8
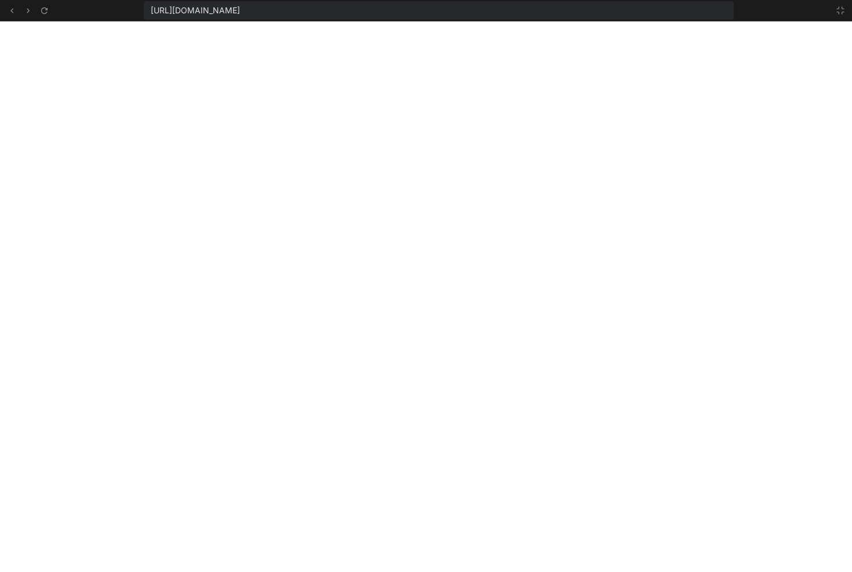
scroll to position [2907, 0]
click at [839, 9] on icon at bounding box center [840, 10] width 9 height 9
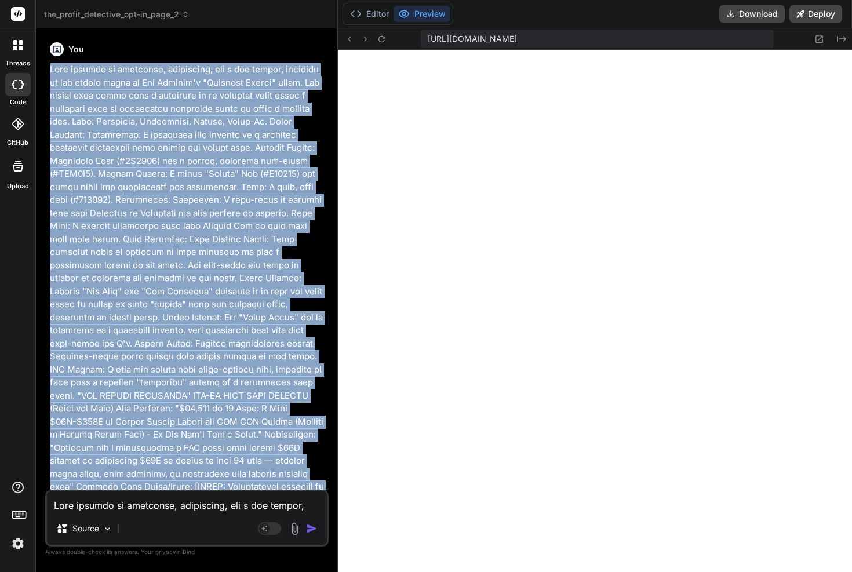
copy div "This version is strategic, analytical, and a bit gritty, inspired by the visual…"
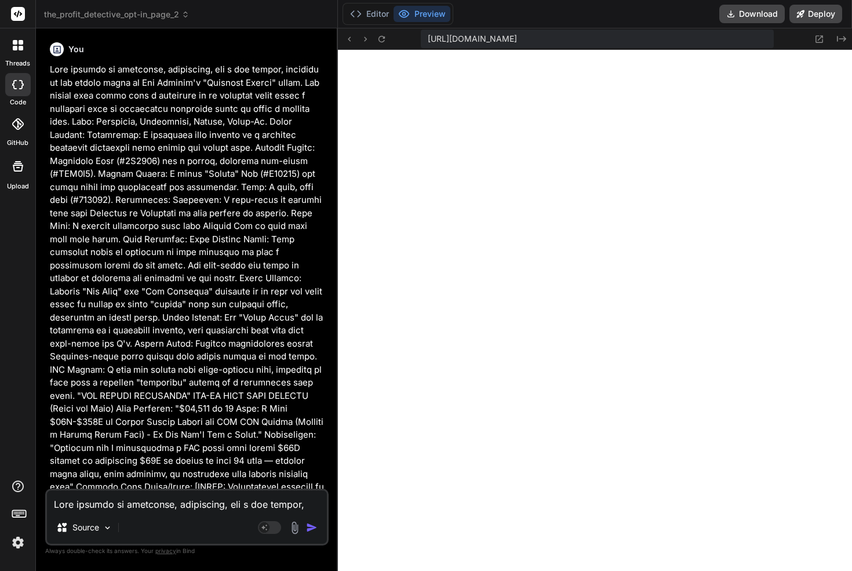
click at [22, 45] on icon at bounding box center [18, 45] width 10 height 10
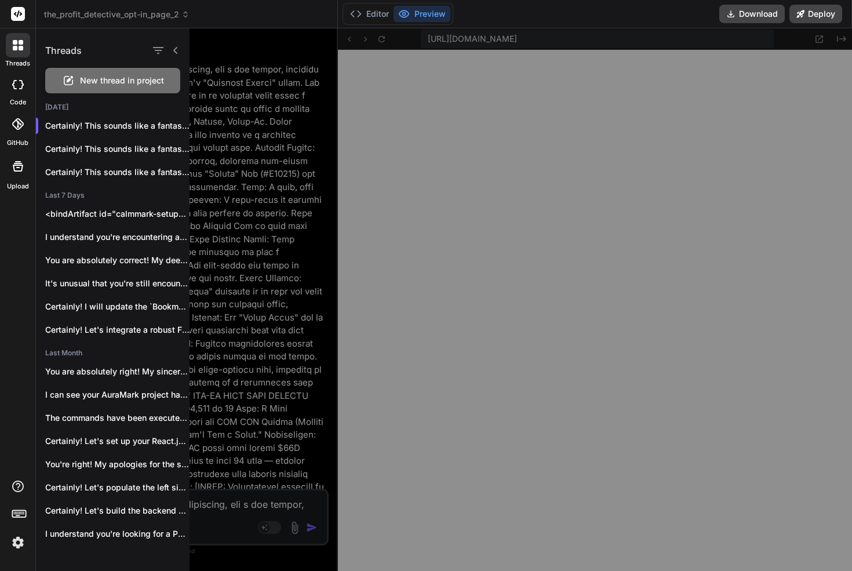
click at [118, 81] on span "New thread in project" at bounding box center [122, 81] width 84 height 12
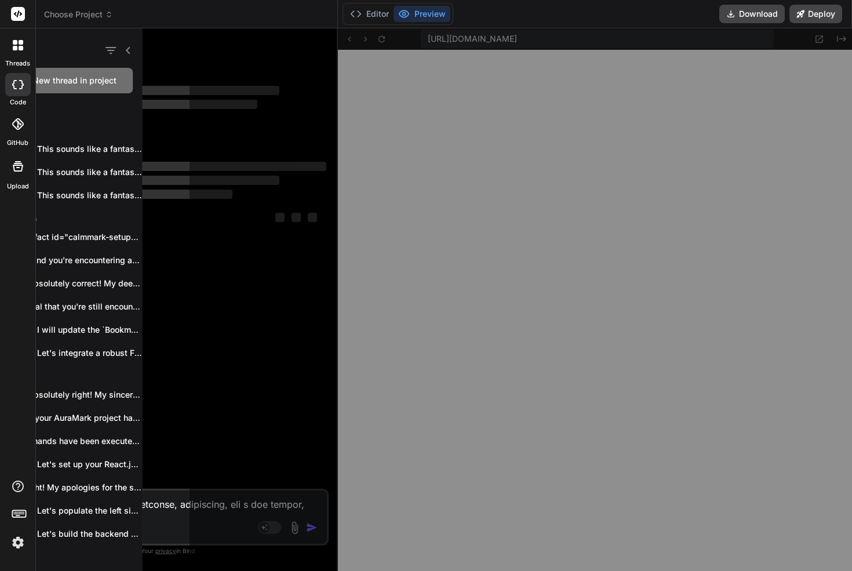
scroll to position [2962, 0]
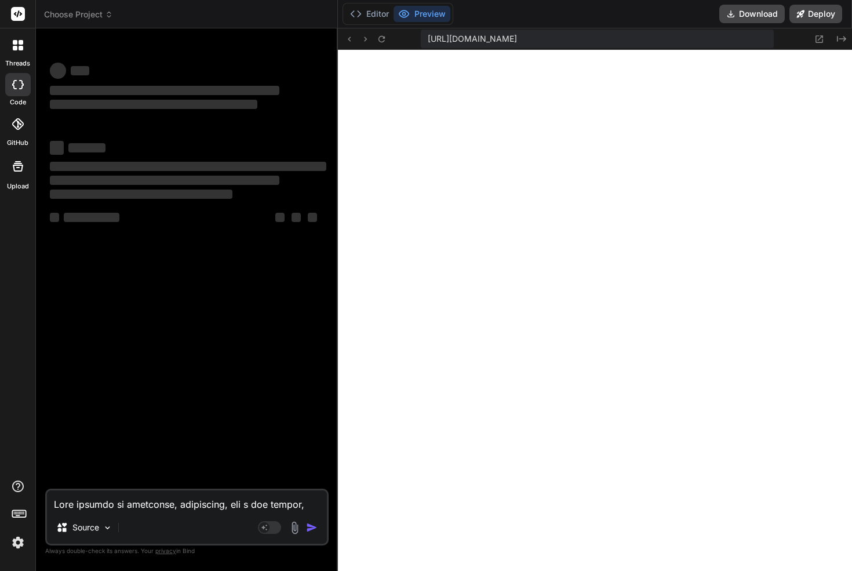
type textarea "x"
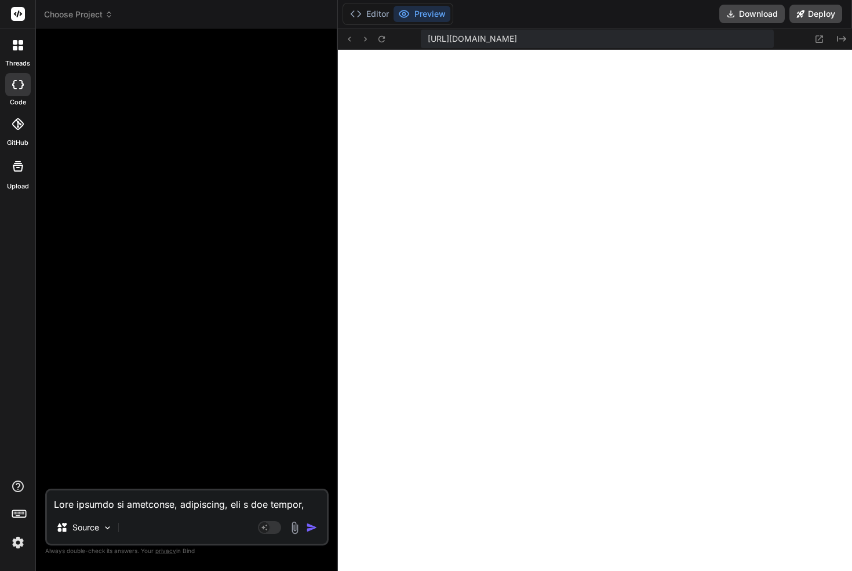
click at [94, 502] on textarea at bounding box center [187, 500] width 280 height 21
paste textarea "This version is strategic, analytical, and a bit gritty, inspired by the visual…"
type textarea "This version is strategic, analytical, and a bit gritty, inspired by the visual…"
type textarea "x"
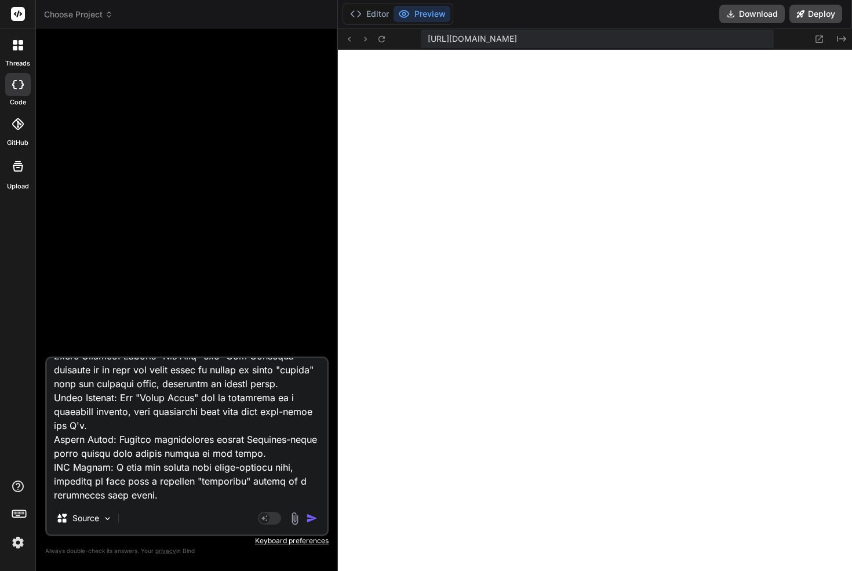
click at [133, 496] on textarea at bounding box center [187, 430] width 280 height 144
paste textarea ""LOR IPSUMD SITAMETCO" ADI-EL SEDD EIUS TEMPORI (Utlab etd Magn) Aliq Enimadmi:…"
type textarea "This version is strategic, analytical, and a bit gritty, inspired by the visual…"
type textarea "x"
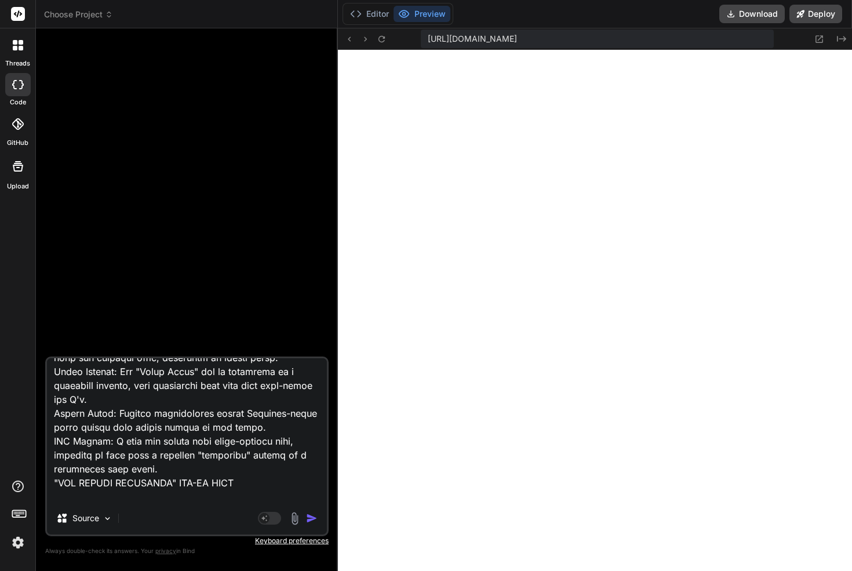
scroll to position [3283, 0]
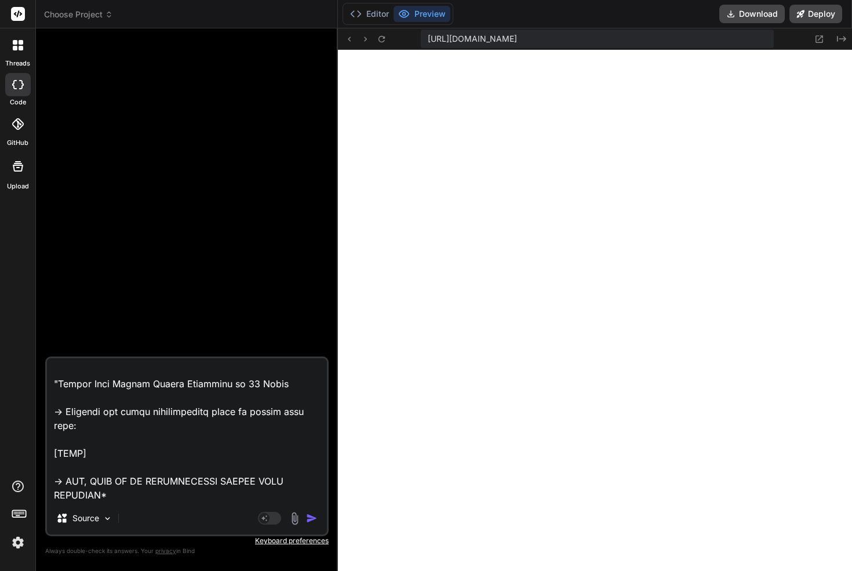
type textarea "This version is strategic, analytical, and a bit gritty, inspired by the visual…"
click at [309, 518] on img "button" at bounding box center [312, 518] width 12 height 12
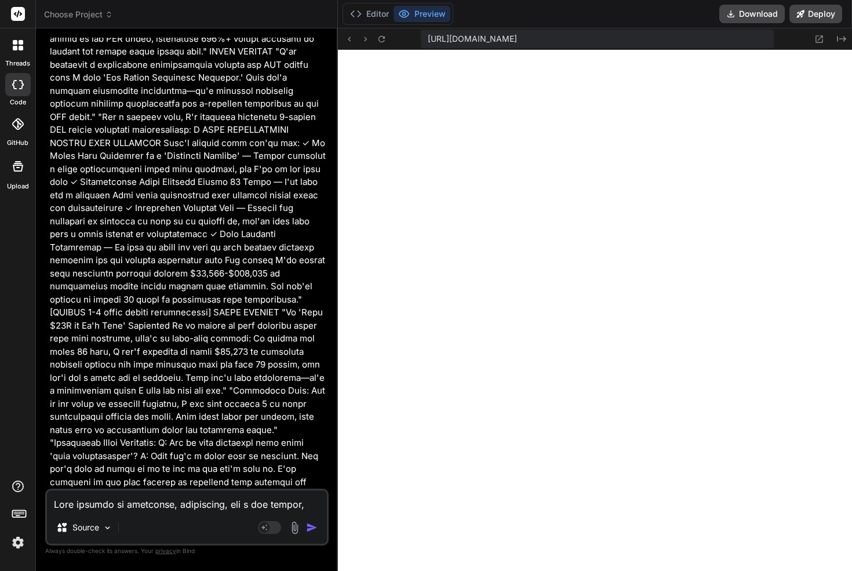
scroll to position [0, 0]
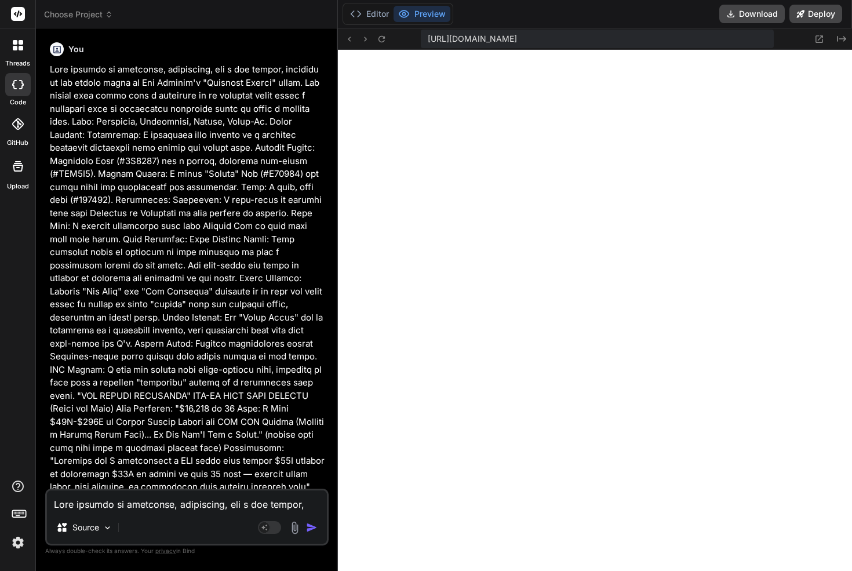
click at [14, 51] on div at bounding box center [18, 45] width 24 height 24
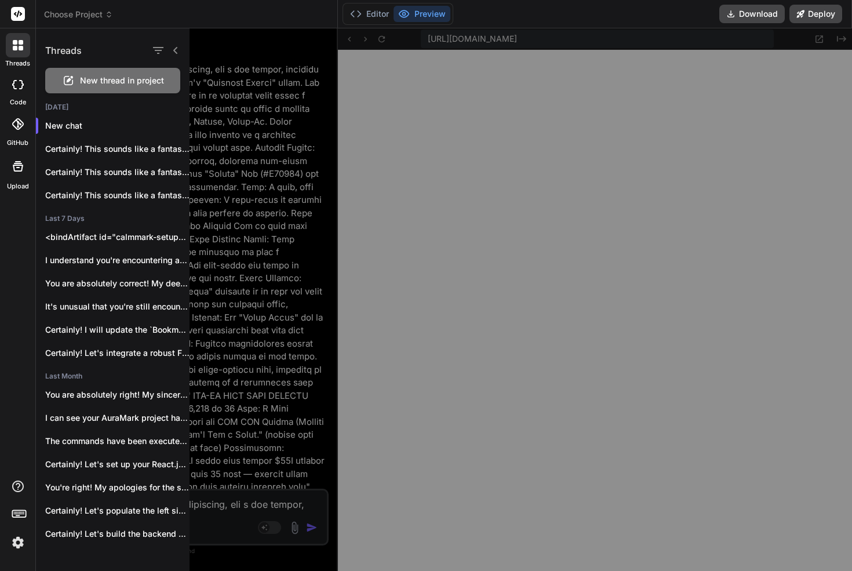
click at [264, 127] on div at bounding box center [539, 299] width 698 height 542
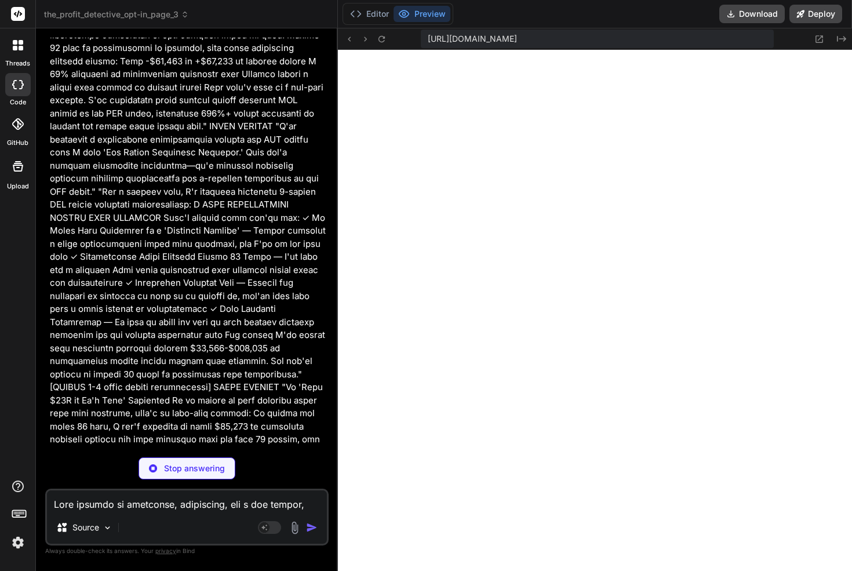
scroll to position [1265, 0]
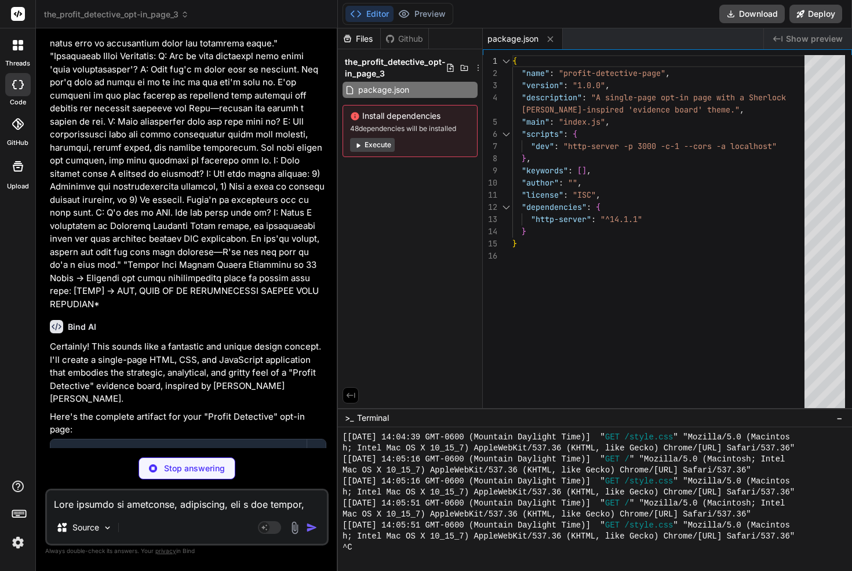
type textarea "x"
type textarea "<script src="script.js"></script> </body> </html>"
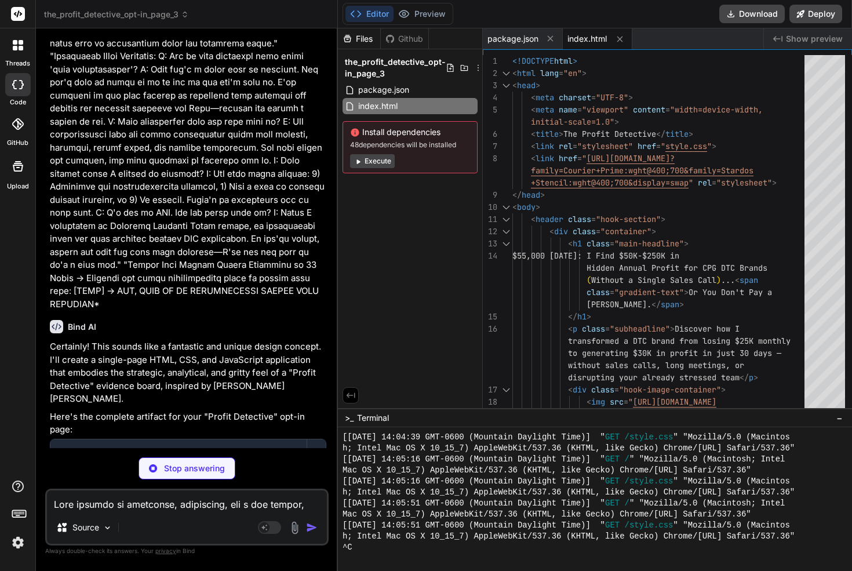
type textarea "x"
type textarea ".cta-button { font-size: 1.2em; padding: 15px; } }"
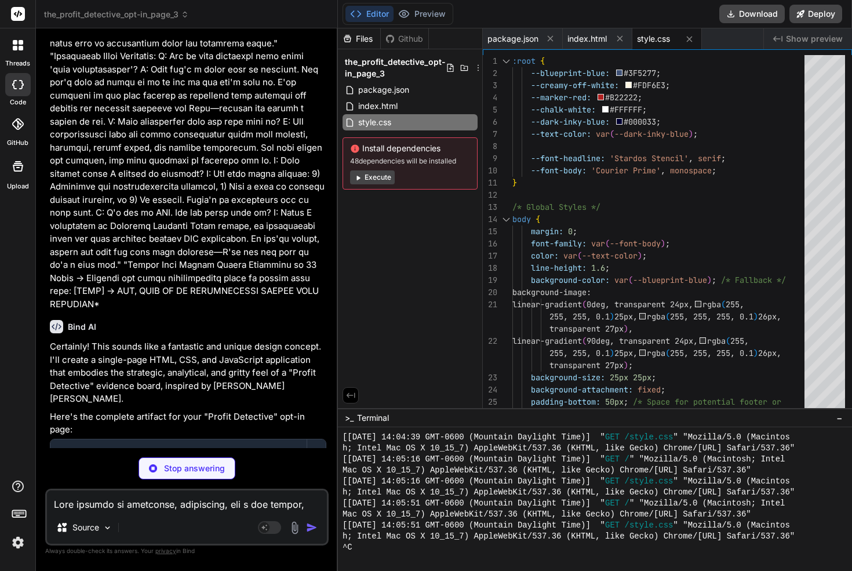
type textarea "x"
type textarea "}); } });"
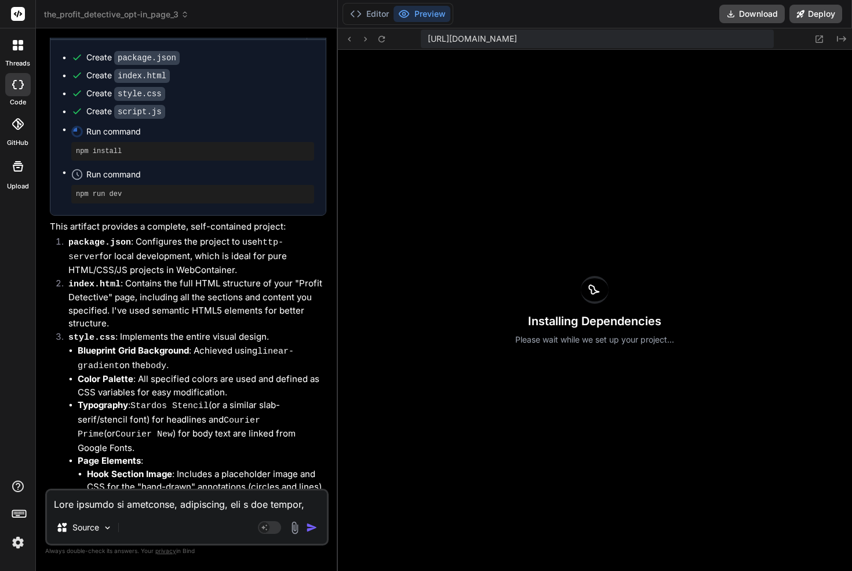
scroll to position [1681, 0]
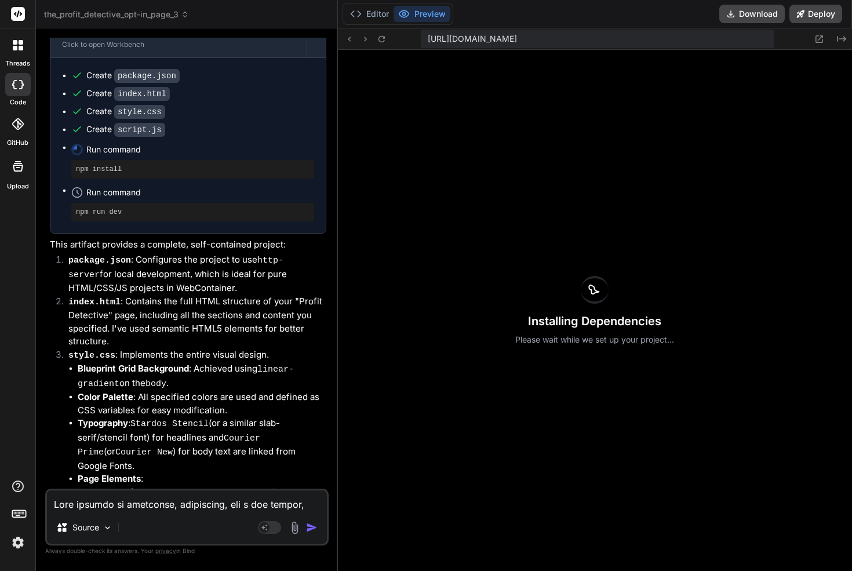
click at [188, 362] on ul "Blueprint Grid Background : Achieved using linear-gradient on the body . Color …" at bounding box center [197, 518] width 258 height 312
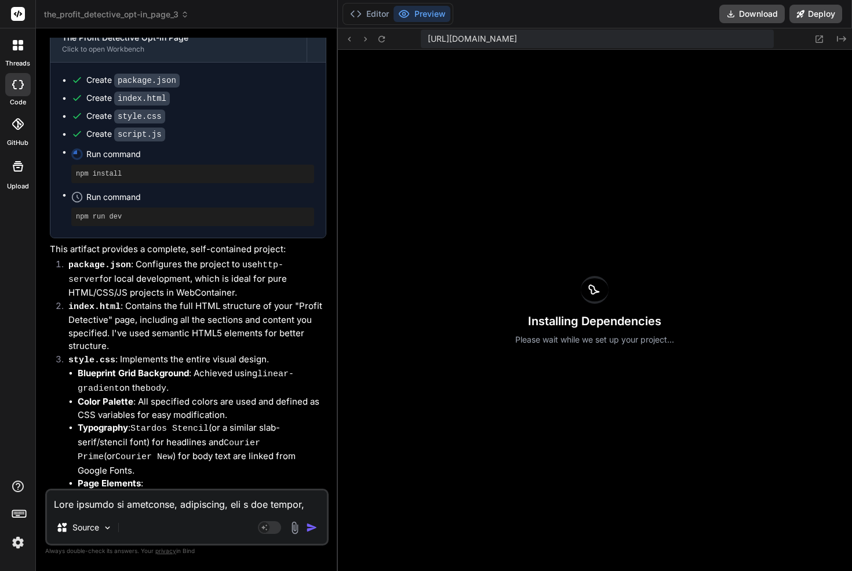
click at [170, 421] on li "Typography : Stardos Stencil (or a similar slab-serif/stencil font) for headlin…" at bounding box center [202, 449] width 249 height 56
type textarea "x"
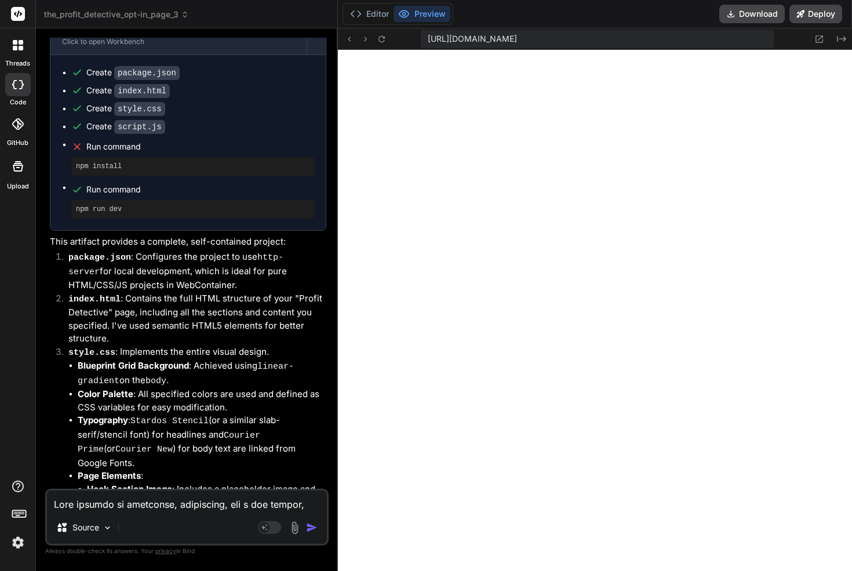
scroll to position [1695, 0]
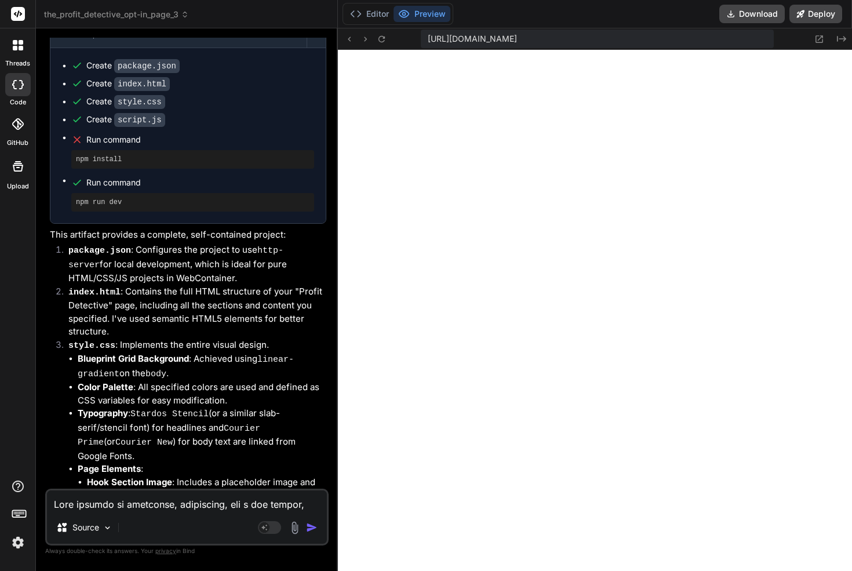
click at [199, 499] on textarea at bounding box center [187, 500] width 280 height 21
type textarea "c"
type textarea "x"
type textarea "ch"
type textarea "x"
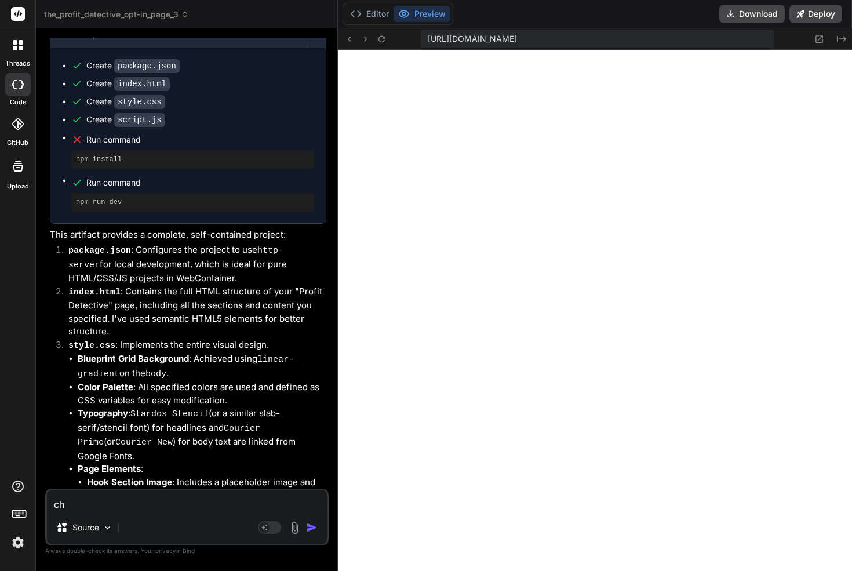
type textarea "cha"
type textarea "x"
type textarea "chan"
type textarea "x"
type textarea "[PERSON_NAME]"
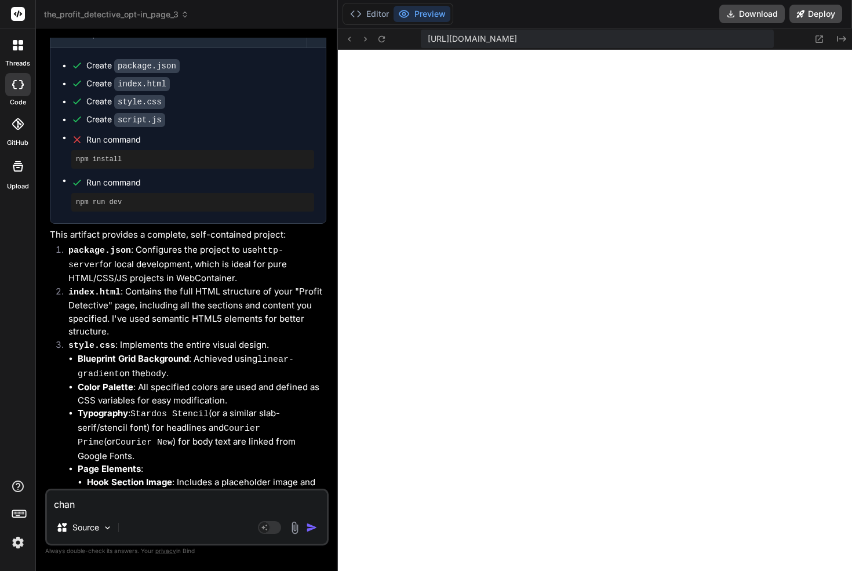
type textarea "x"
type textarea "change"
type textarea "x"
type textarea "change"
type textarea "x"
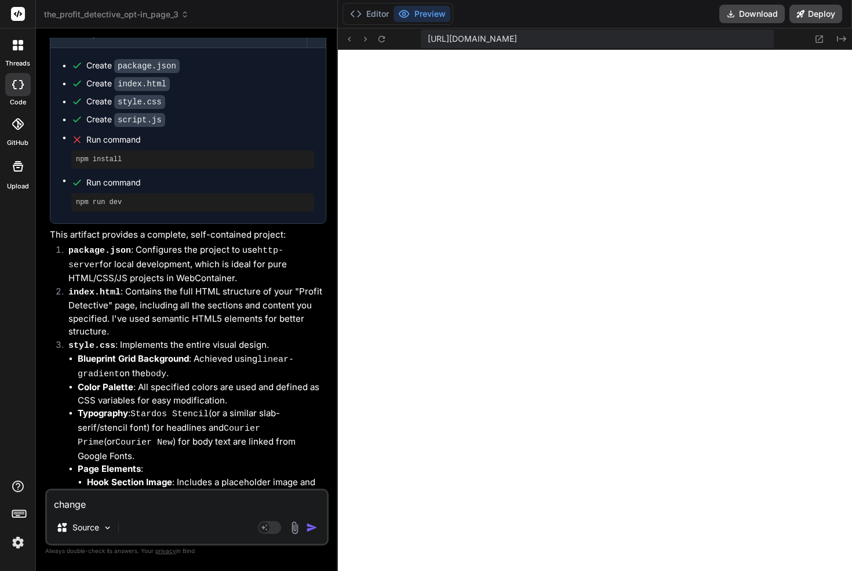
type textarea "change t"
type textarea "x"
type textarea "change th"
type textarea "x"
type textarea "change the"
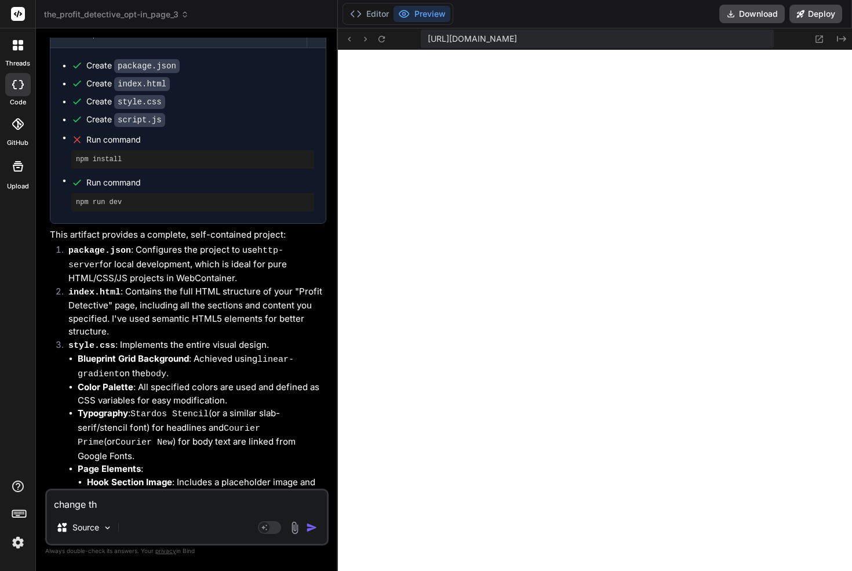
type textarea "x"
type textarea "change the"
type textarea "x"
type textarea "change the t"
type textarea "x"
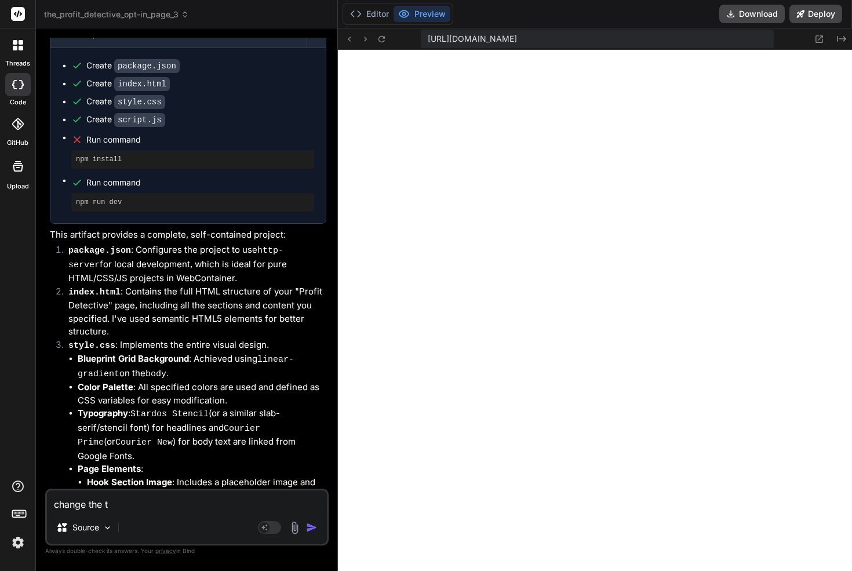
type textarea "change the te"
type textarea "x"
type textarea "change the tes"
type textarea "x"
type textarea "change the test"
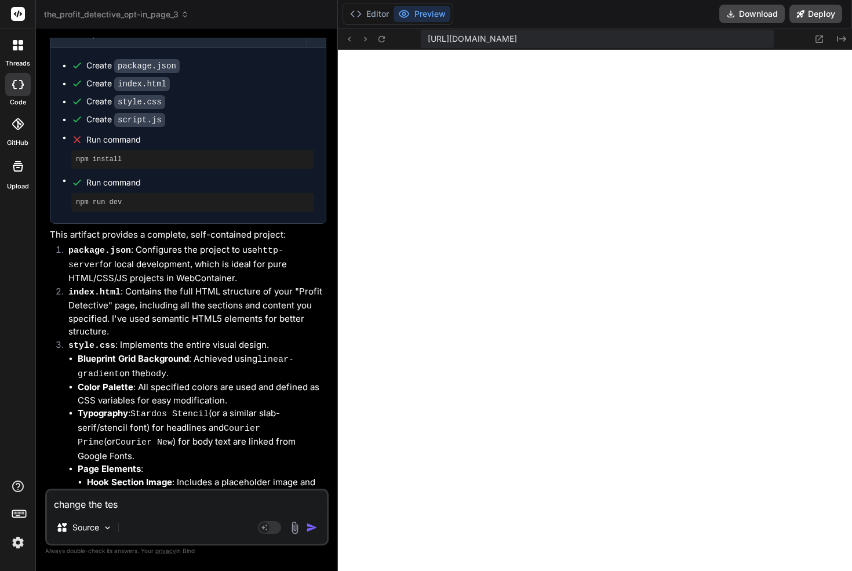
type textarea "x"
type textarea "change the testi"
type textarea "x"
type textarea "change the [MEDICAL_DATA]"
type textarea "x"
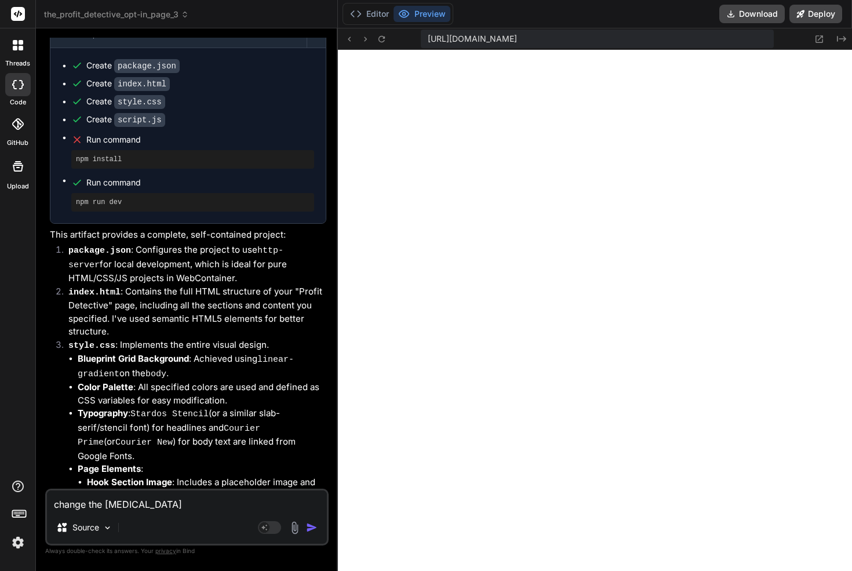
type textarea "change the testimo"
type textarea "x"
type textarea "change the testimon"
type textarea "x"
type textarea "change the testimoni"
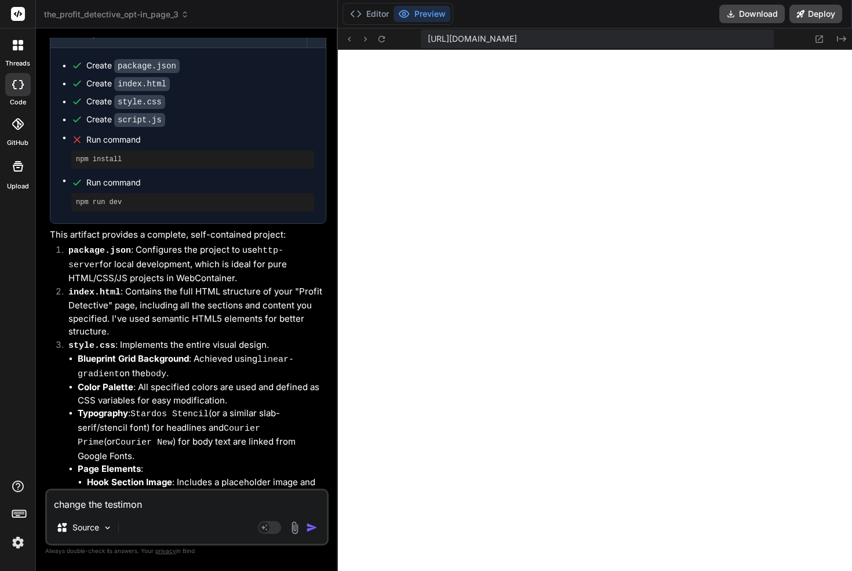
type textarea "x"
type textarea "change the testimonia"
type textarea "x"
type textarea "change the testimonial"
type textarea "x"
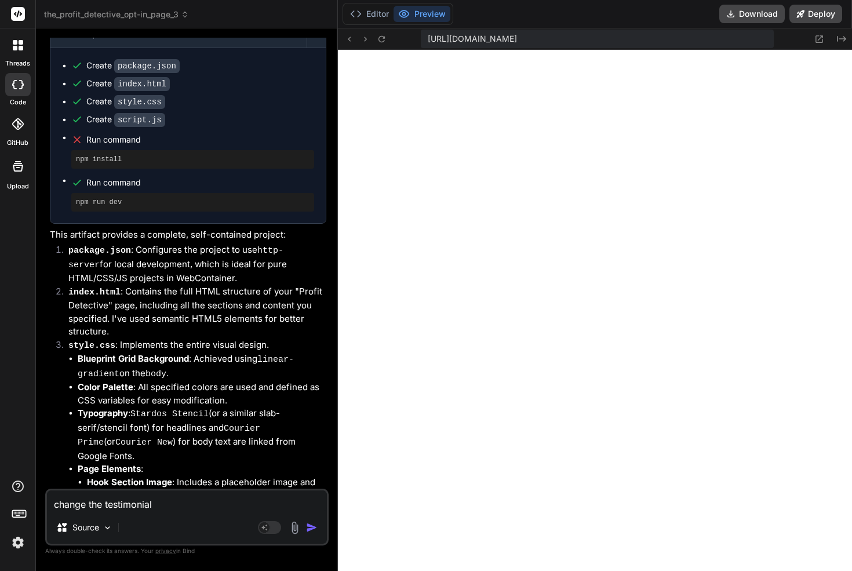
type textarea "change the testimonials"
type textarea "x"
type textarea "change the testimonials"
type textarea "x"
type textarea "change the testimonials t"
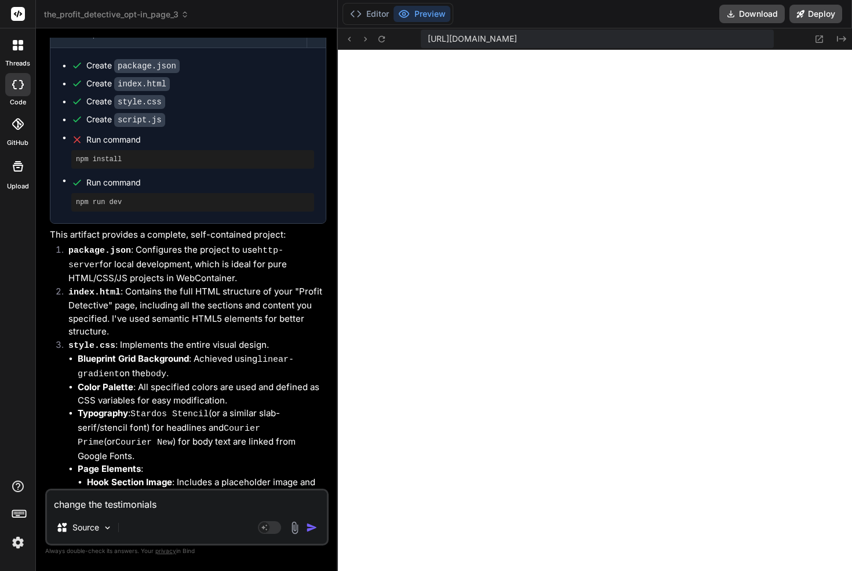
type textarea "x"
type textarea "change the testimonials to"
type textarea "x"
type textarea "change the testimonials to"
type textarea "x"
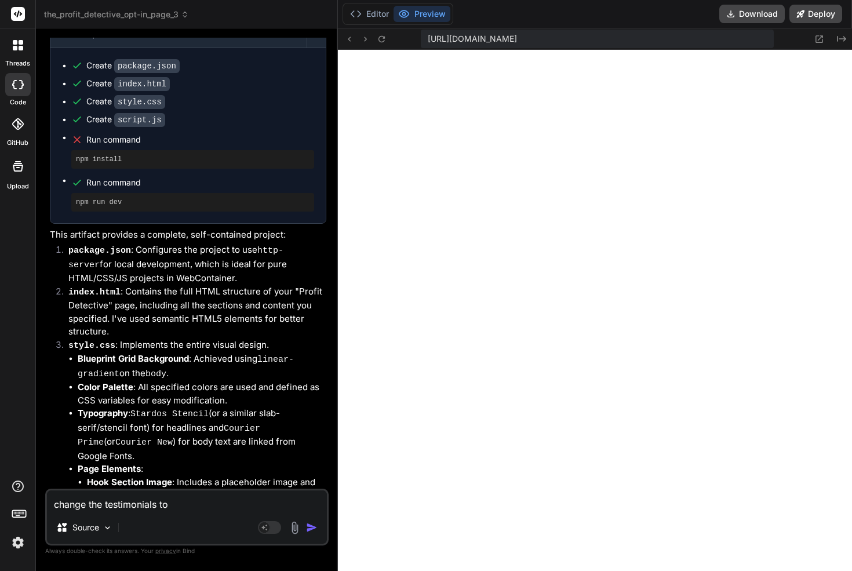
type textarea "change the testimonials to t"
type textarea "x"
type textarea "change the testimonials to th"
type textarea "x"
type textarea "change the testimonials to the"
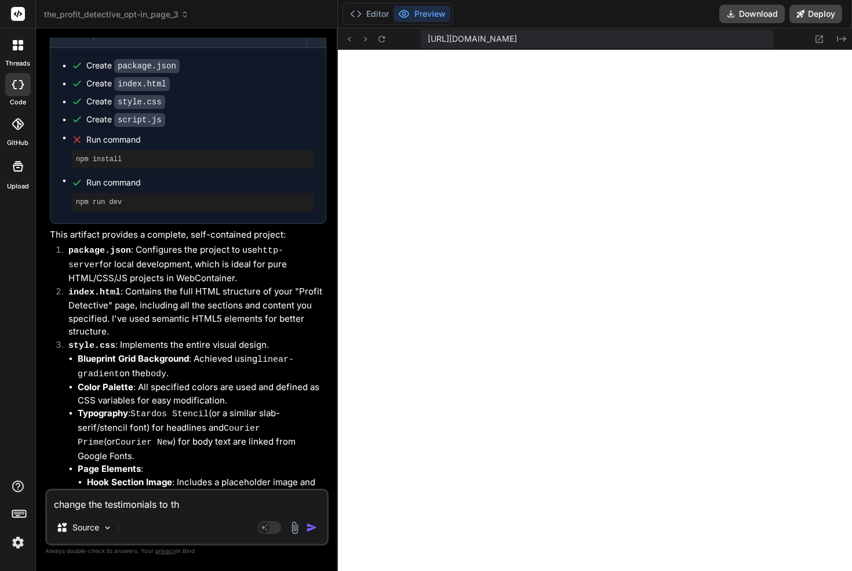
type textarea "x"
type textarea "change the testimonials to the"
type textarea "x"
type textarea "change the testimonials to the f"
type textarea "x"
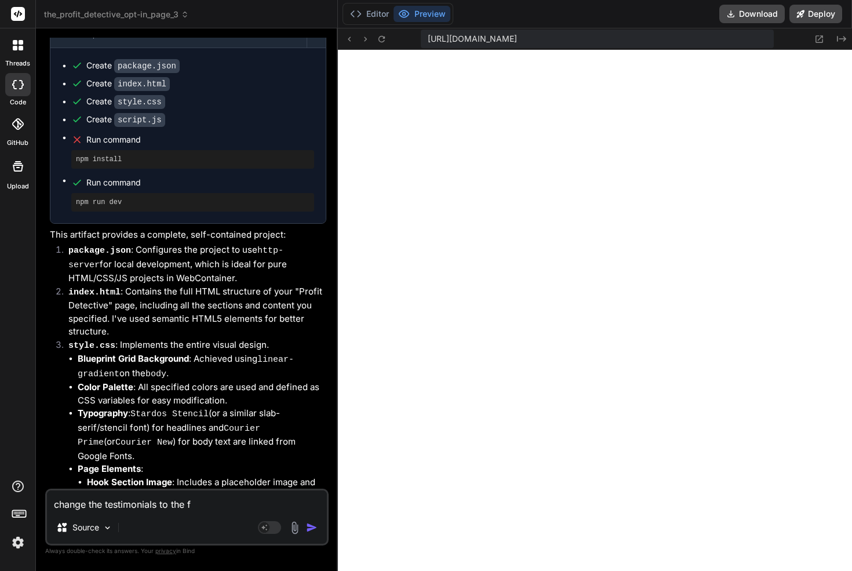
type textarea "change the testimonials to the fo"
type textarea "x"
type textarea "change the testimonials to the fol"
type textarea "x"
type textarea "change the testimonials to the foll"
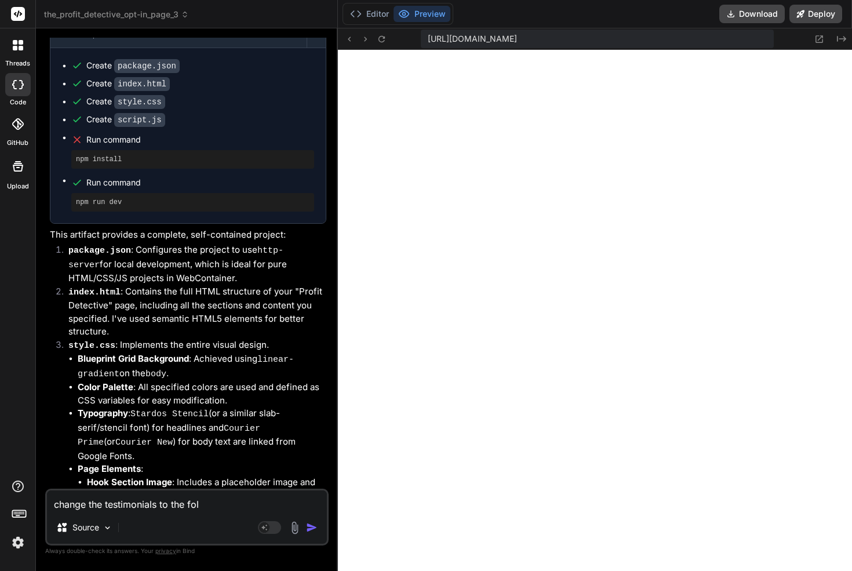
type textarea "x"
type textarea "change the testimonials to the follo"
type textarea "x"
type textarea "change the testimonials to the follow"
type textarea "x"
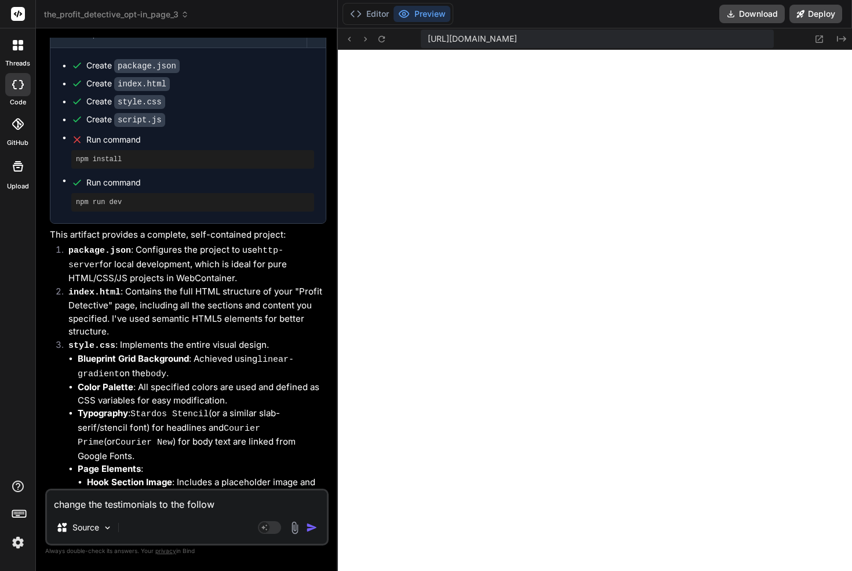
type textarea "change the testimonials to the followi"
type textarea "x"
type textarea "change the testimonials to the followin"
type textarea "x"
type textarea "change the testimonials to the following"
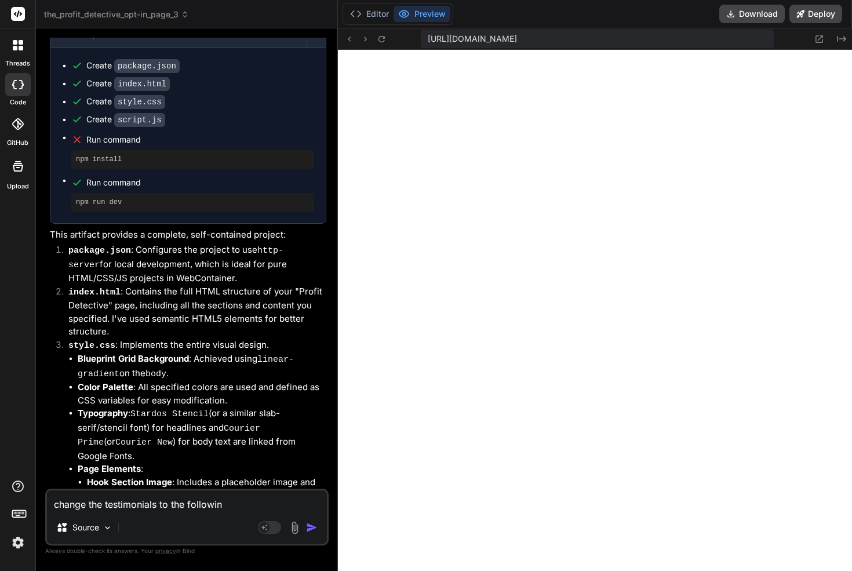
type textarea "x"
type textarea "change the testimonials to the following"
type textarea "x"
type textarea "change the testimonials to the following 4"
type textarea "x"
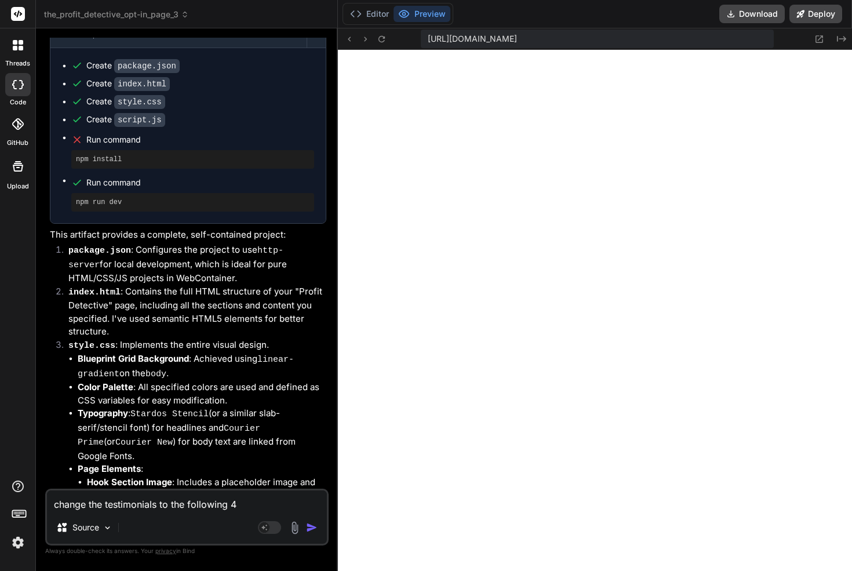
type textarea "change the testimonials to the following 4:"
type textarea "x"
type textarea "change the testimonials to the following 4:"
type textarea "x"
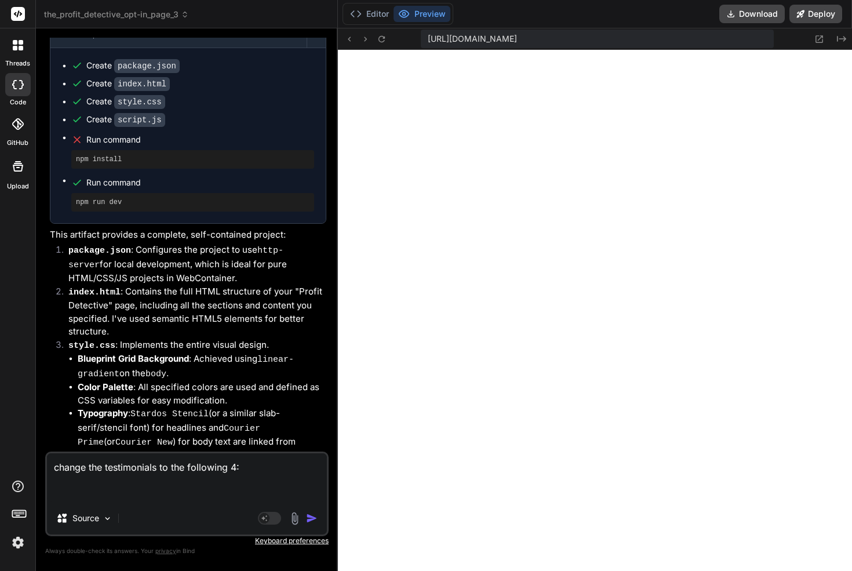
paste textarea "[PERSON_NAME] - CEO All About Juicing (4x profit) “For me, it was life changing…"
type textarea "change the testimonials to the following 4: [PERSON_NAME] - CEO All About Juici…"
type textarea "x"
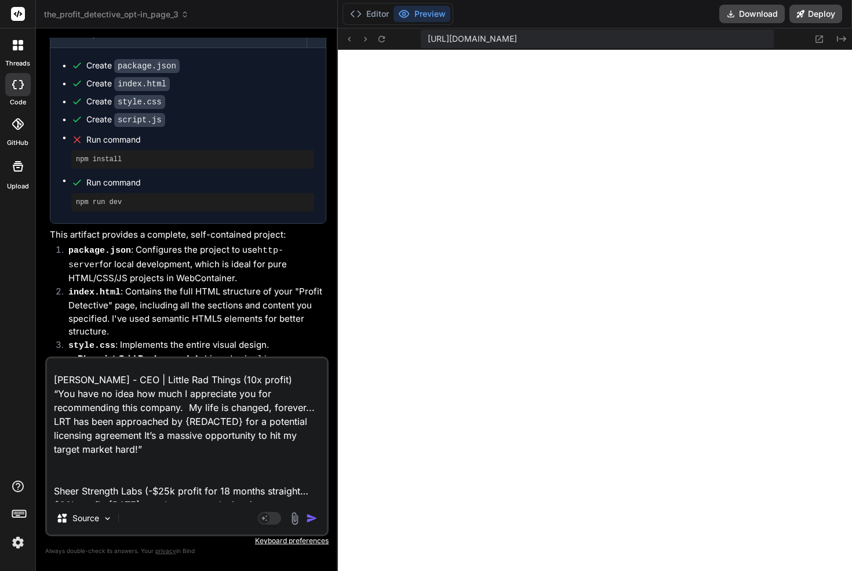
click at [151, 406] on textarea "change the testimonials to the following 4: [PERSON_NAME] - CEO All About Juici…" at bounding box center [187, 430] width 280 height 144
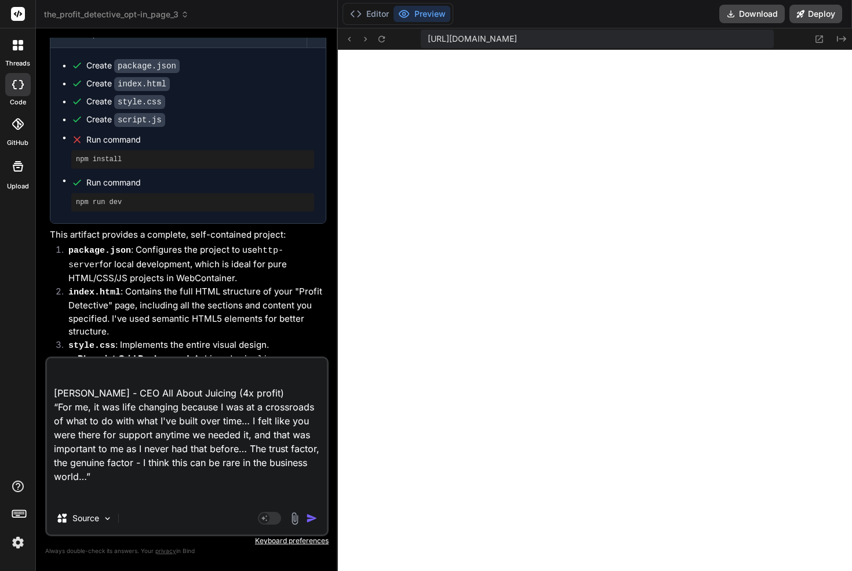
scroll to position [13, 0]
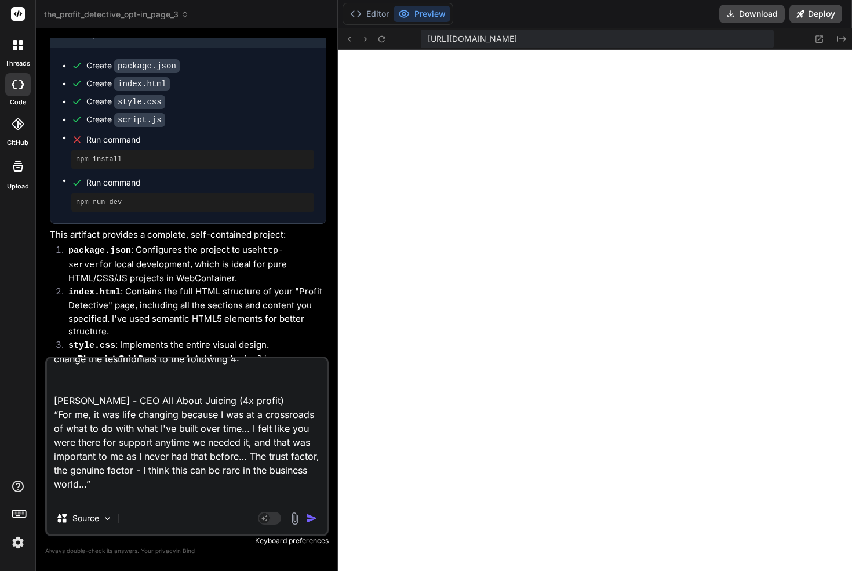
click at [145, 414] on textarea "change the testimonials to the following 4: [PERSON_NAME] - CEO All About Juici…" at bounding box center [187, 430] width 280 height 144
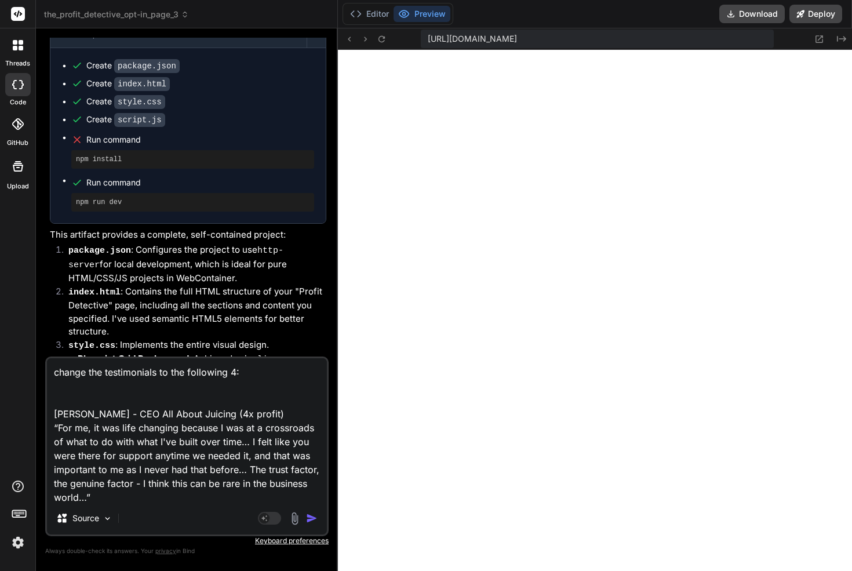
click at [232, 376] on textarea "change the testimonials to the following 4: [PERSON_NAME] - CEO All About Juici…" at bounding box center [187, 430] width 280 height 144
type textarea "change the testimonials to the following 5: [PERSON_NAME] - CEO All About Juici…"
type textarea "x"
type textarea "change the testimonials to the following 5: [PERSON_NAME] - CEO All About Juici…"
click at [309, 516] on img "button" at bounding box center [312, 518] width 12 height 12
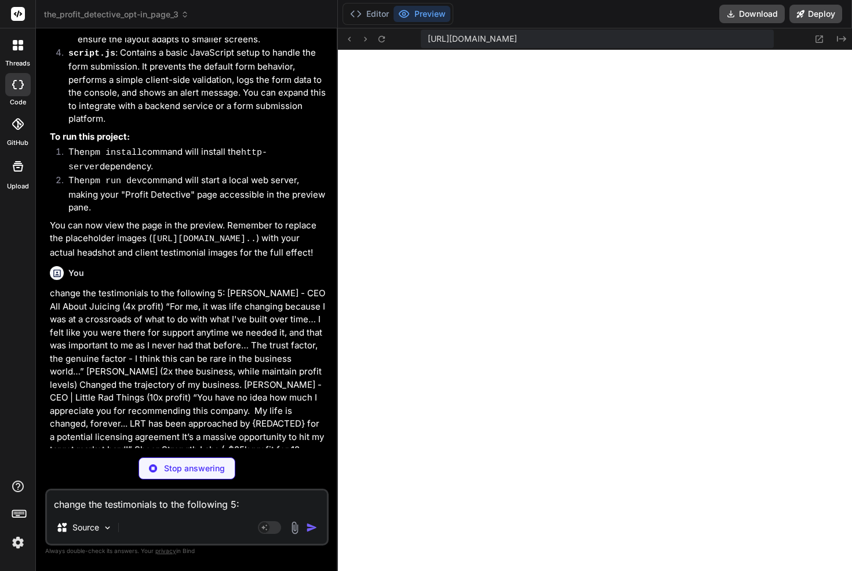
scroll to position [2423, 0]
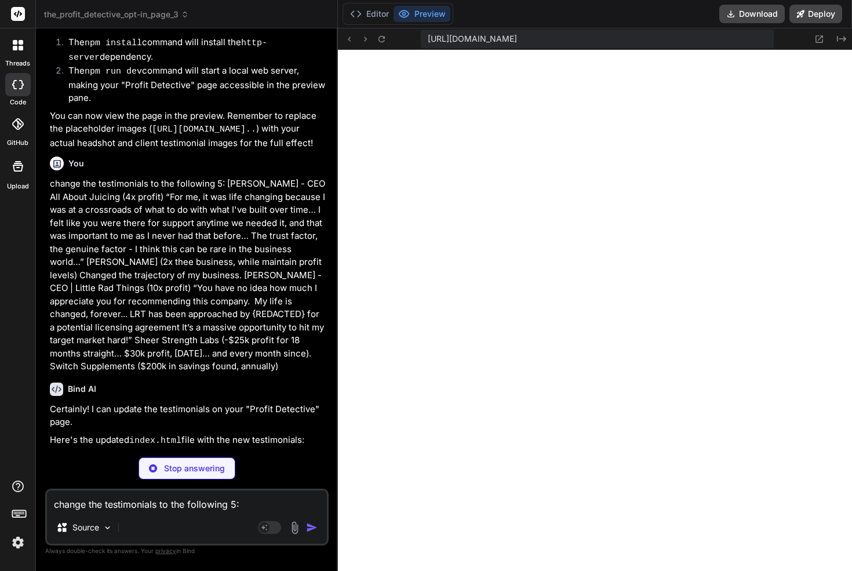
type textarea "x"
type textarea "</main> <script src="script.js"></script> </body> </html>"
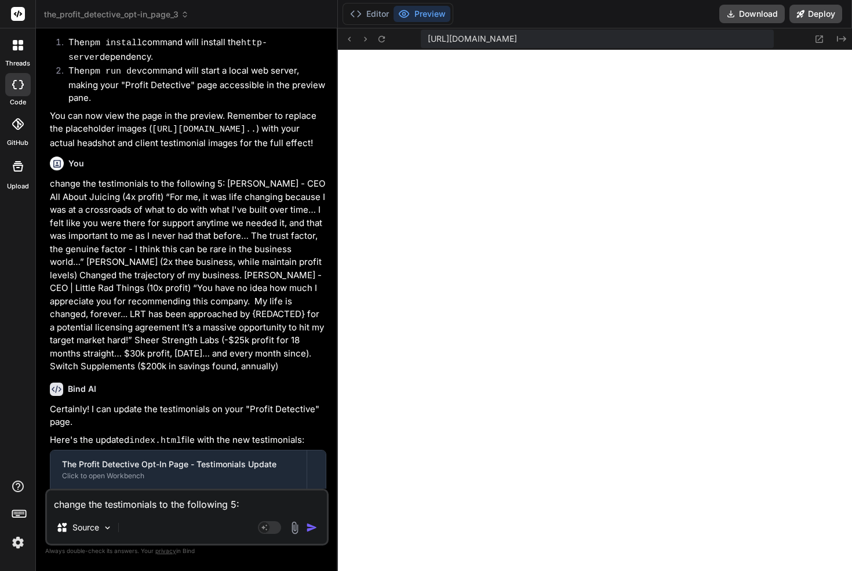
scroll to position [2515, 0]
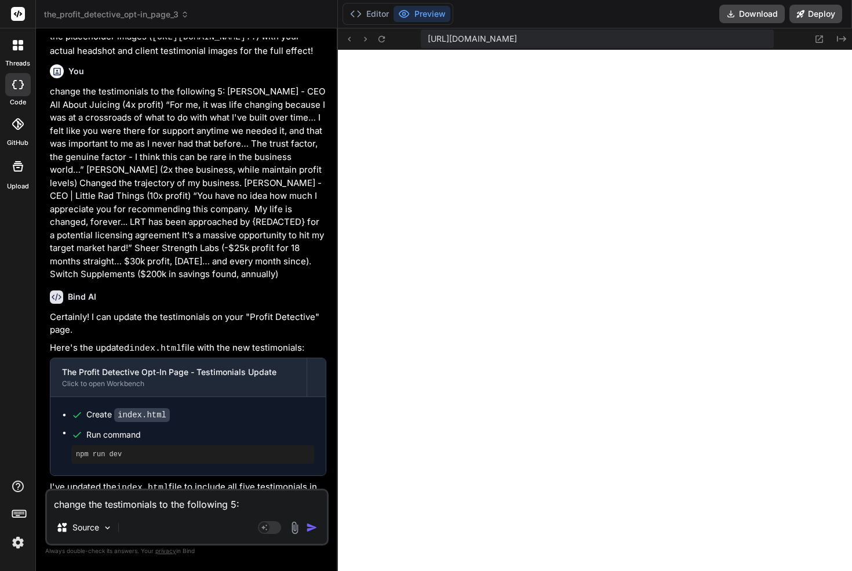
type textarea "x"
